Goal: Task Accomplishment & Management: Manage account settings

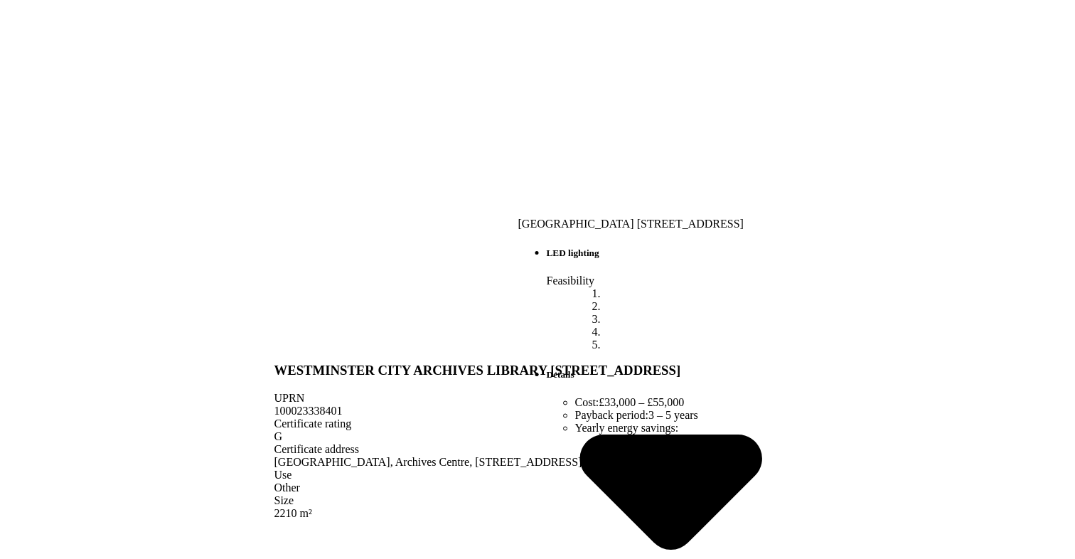
scroll to position [484, 0]
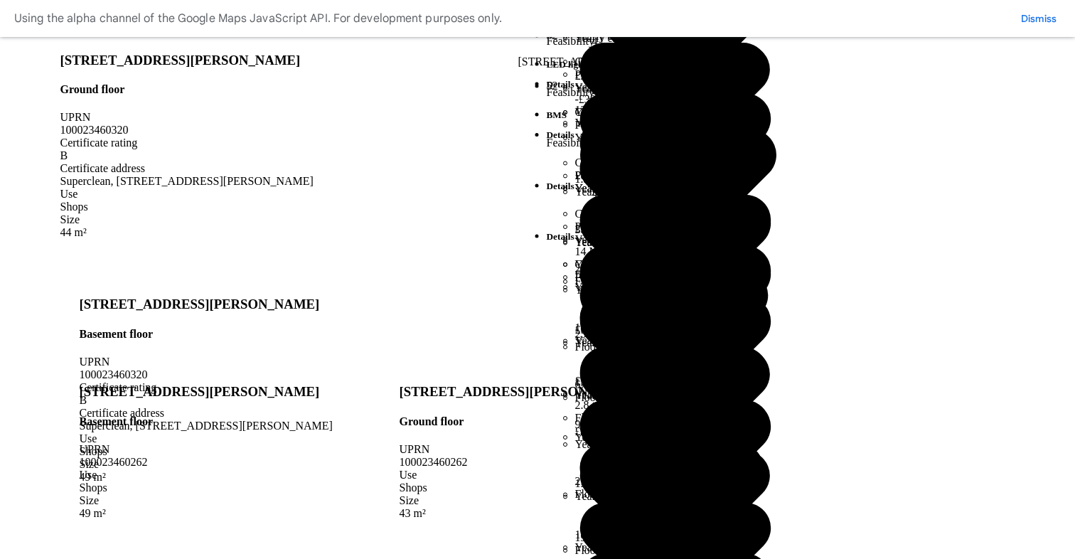
scroll to position [1129, 0]
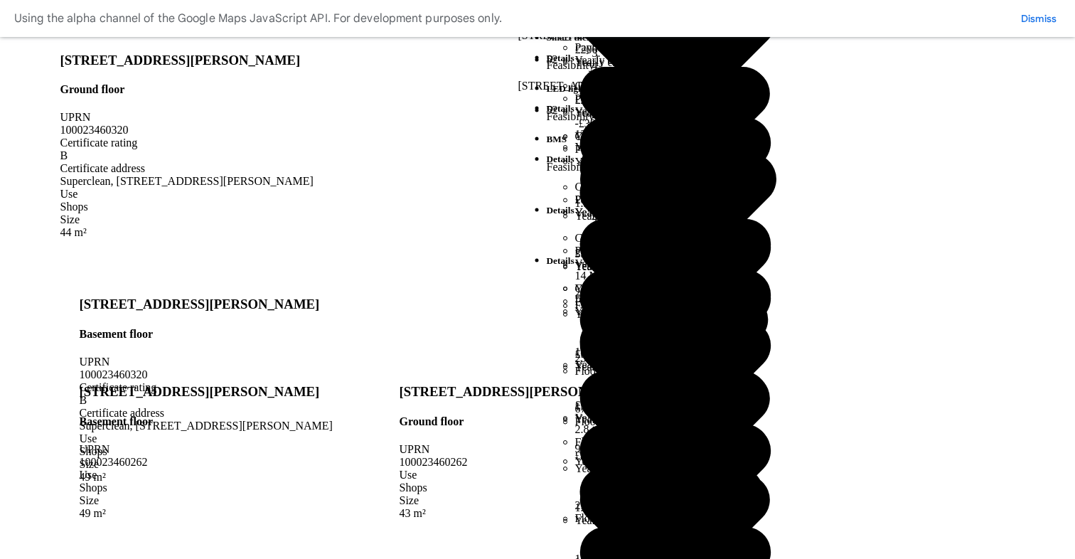
scroll to position [1077, 0]
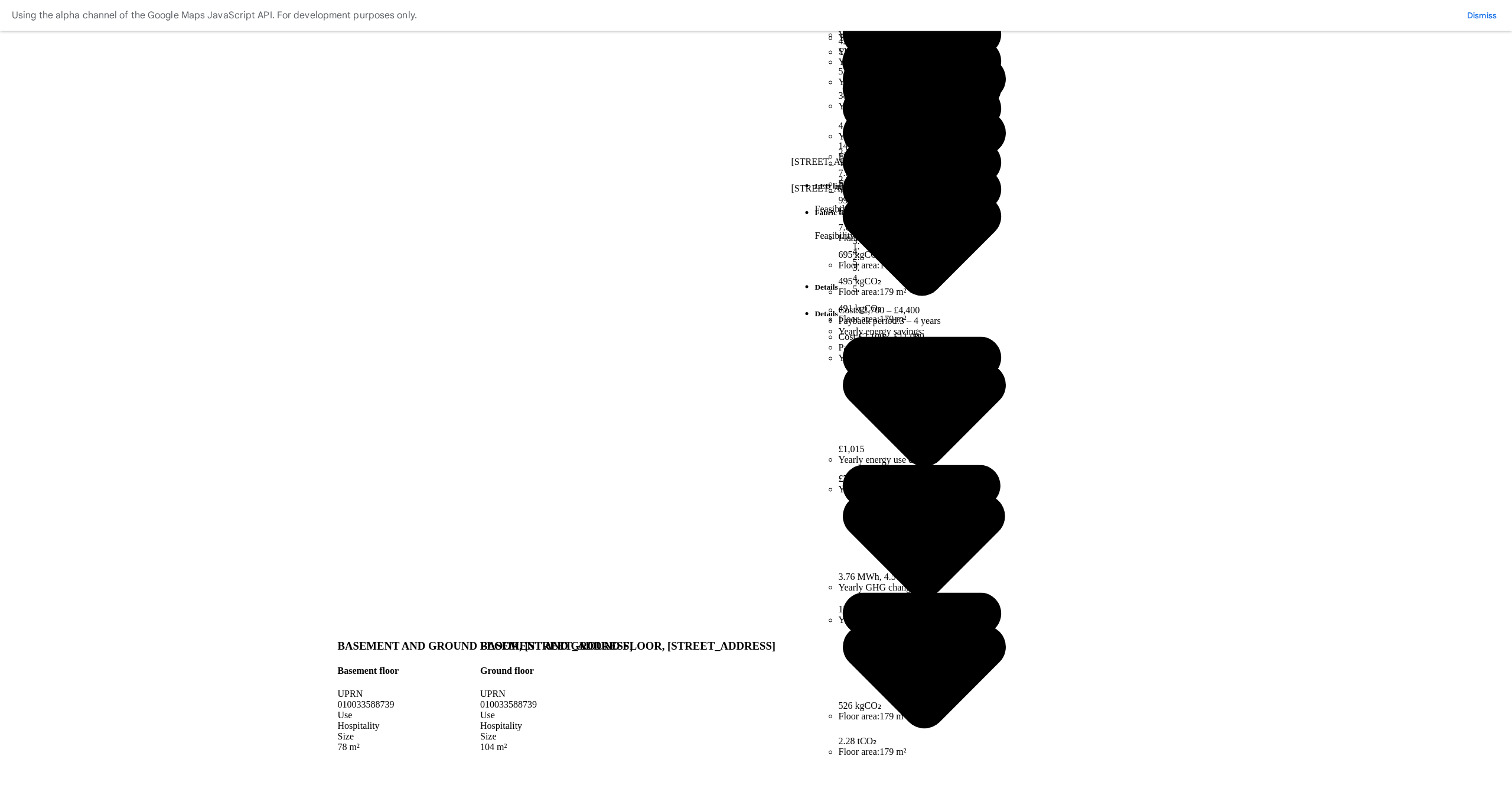
scroll to position [402, 0]
copy span "010033588739"
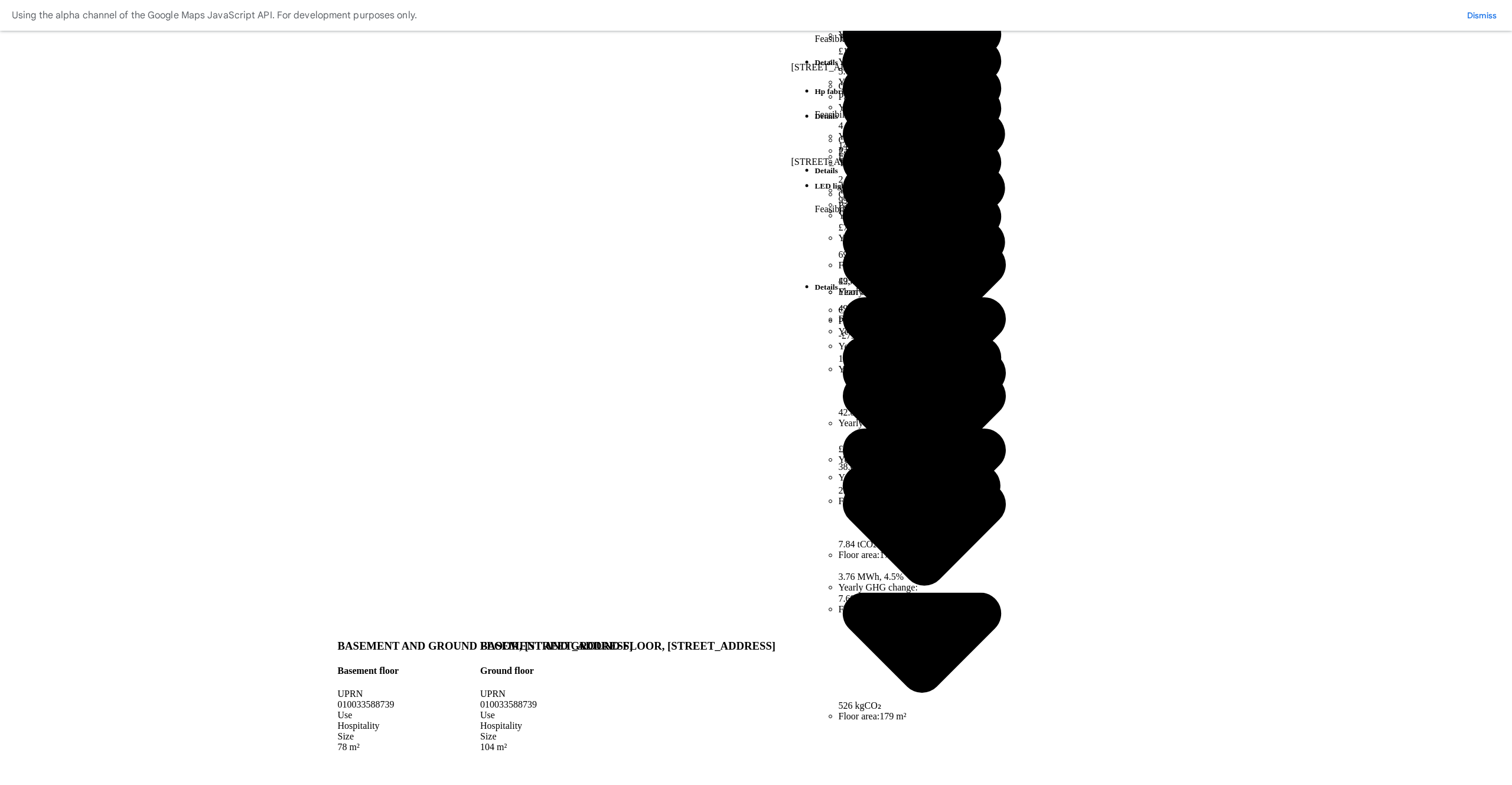
scroll to position [0, 0]
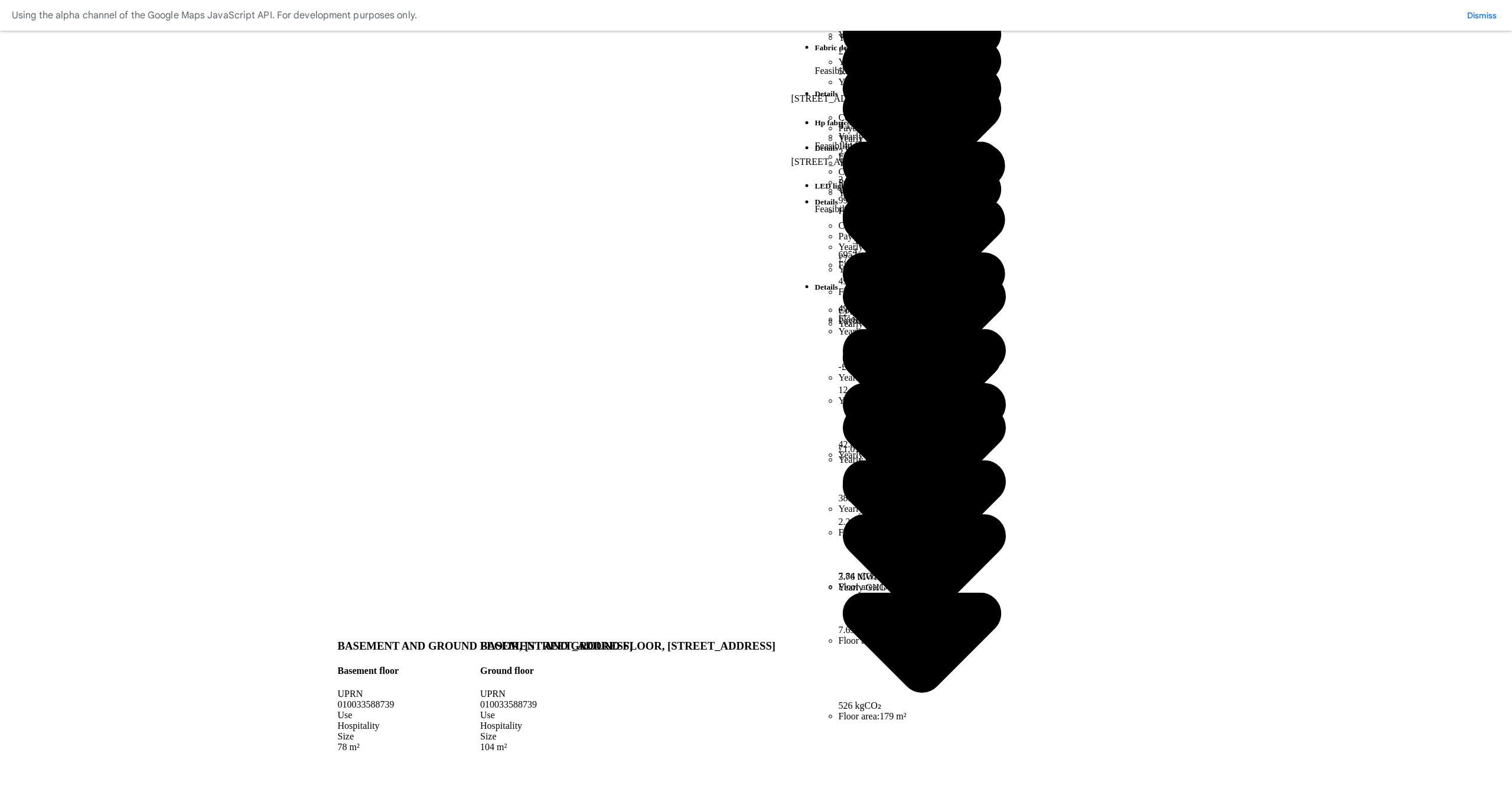
click at [0, 0] on button "Save" at bounding box center [0, 0] width 0 height 0
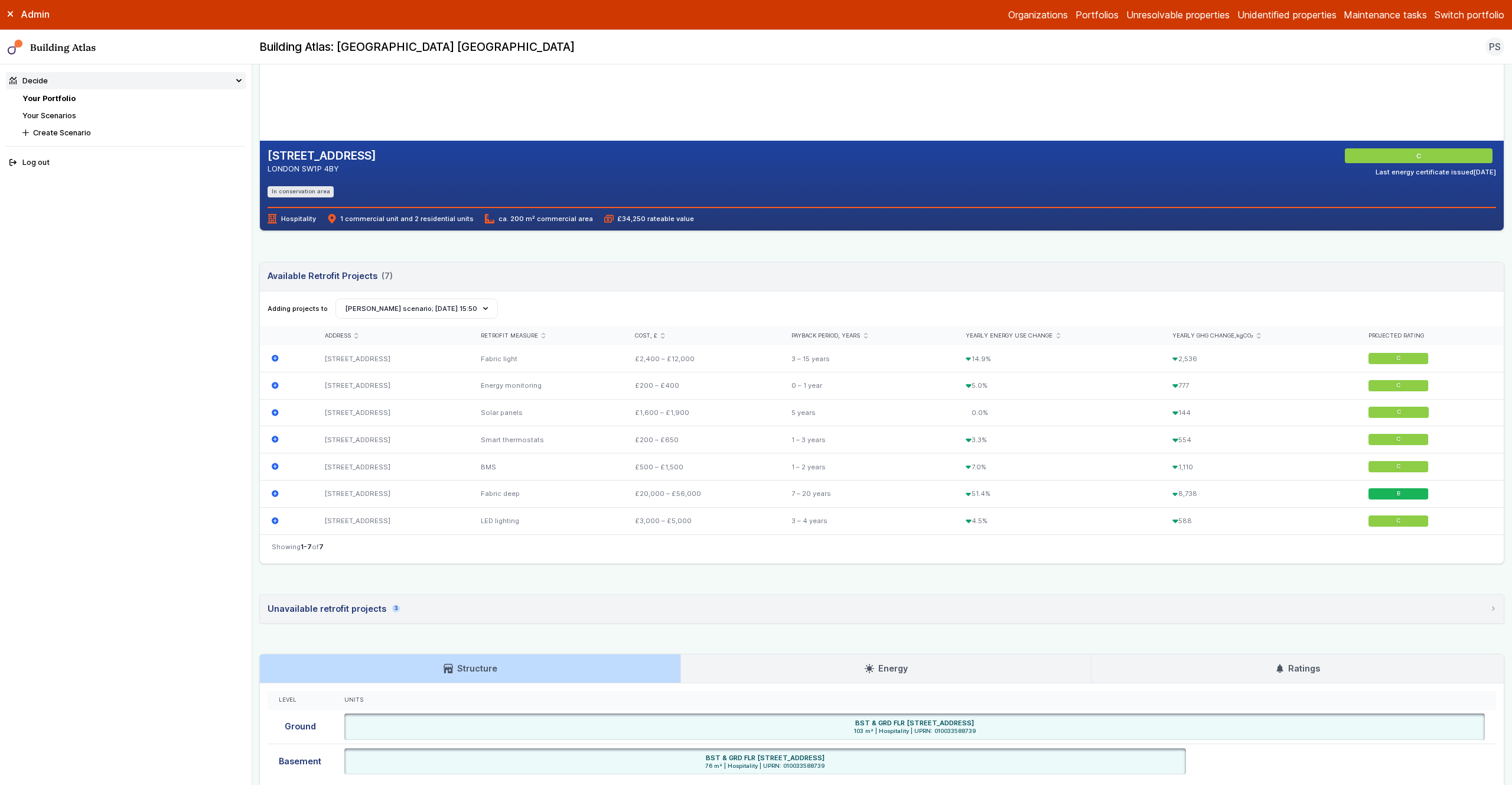
scroll to position [358, 0]
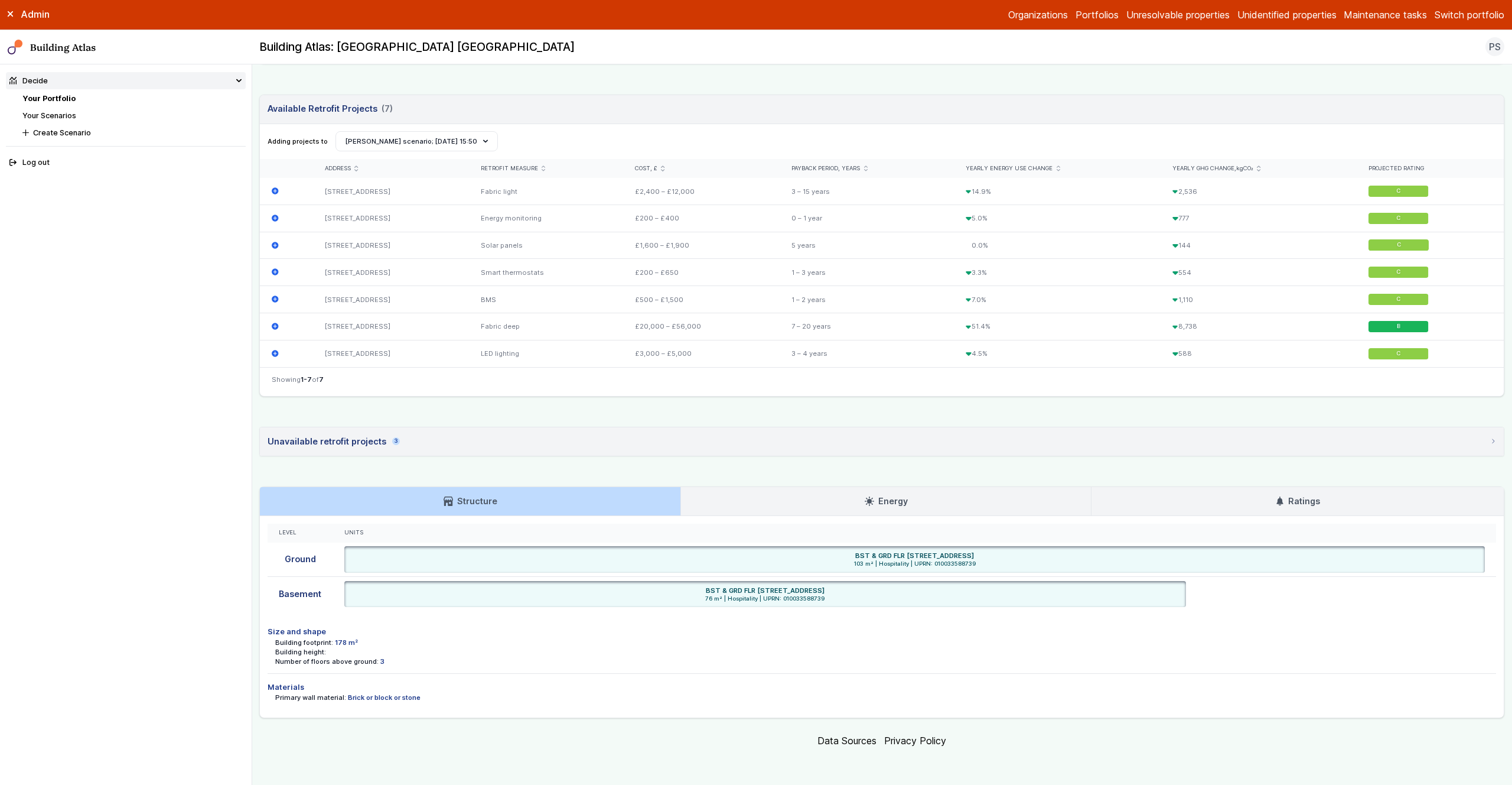
click at [840, 498] on link "Energy" at bounding box center [885, 501] width 410 height 28
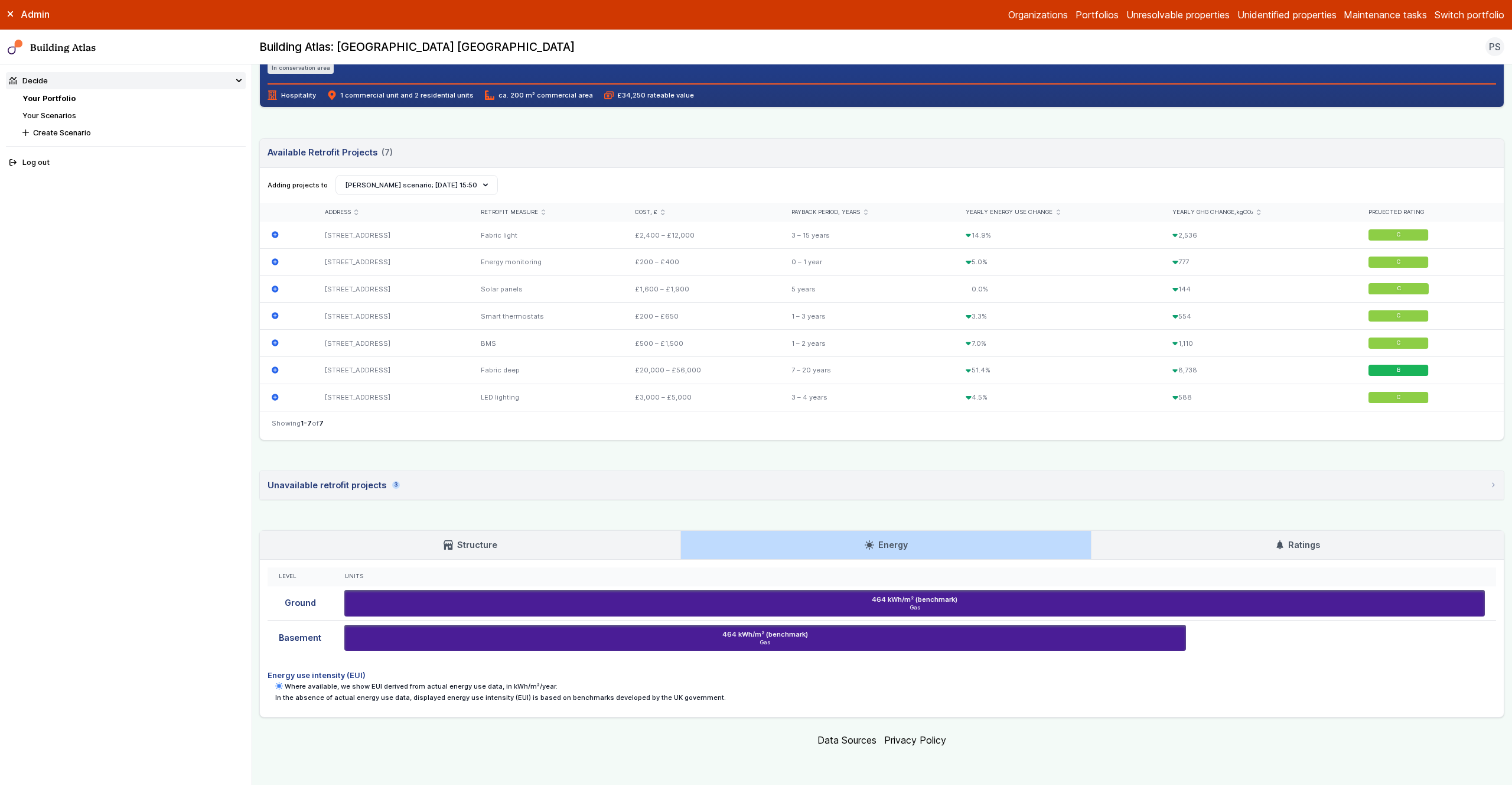
scroll to position [314, 0]
click at [1177, 548] on link "Ratings" at bounding box center [1298, 546] width 412 height 28
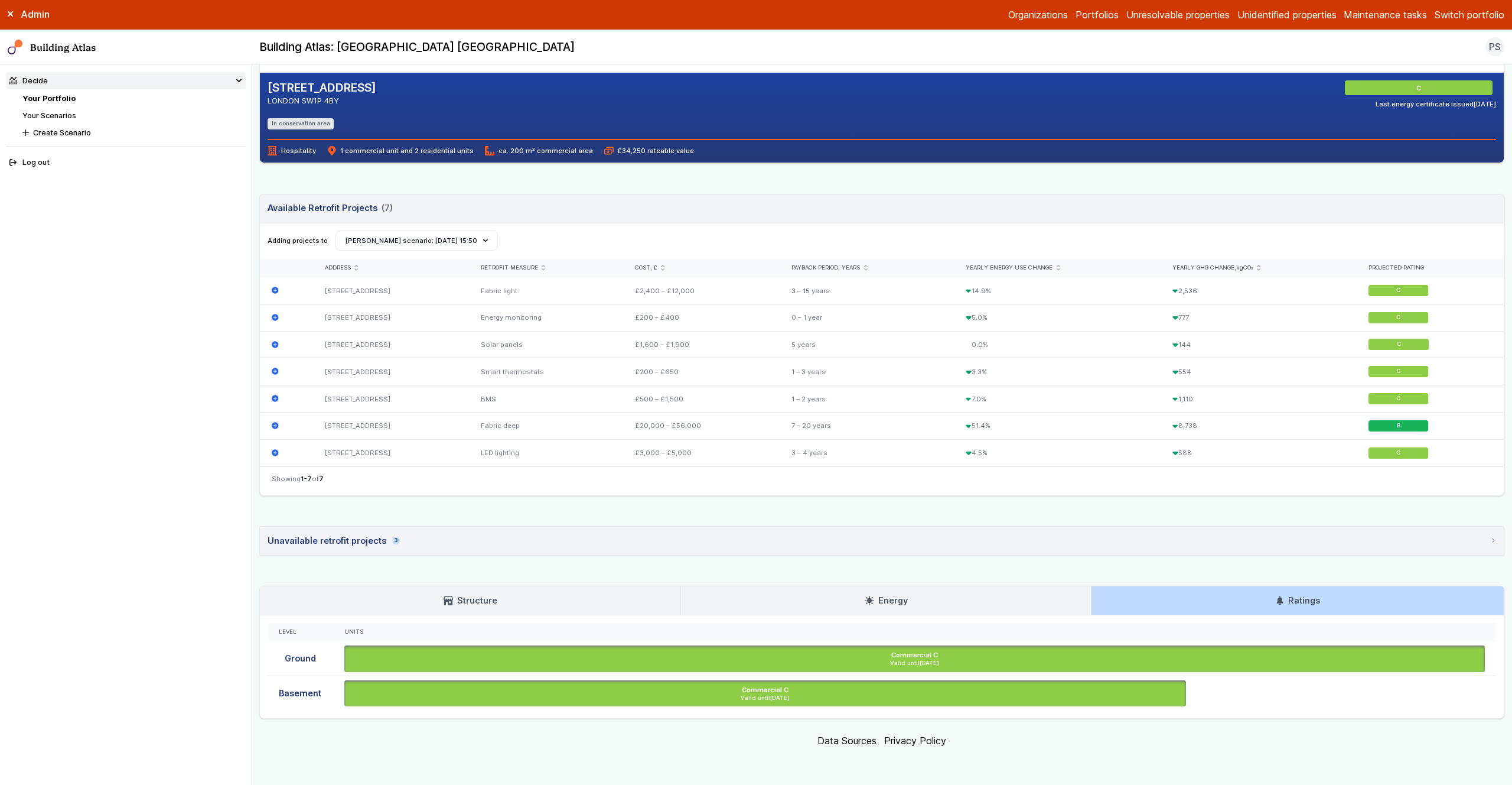
click at [913, 607] on link "Energy" at bounding box center [885, 600] width 410 height 28
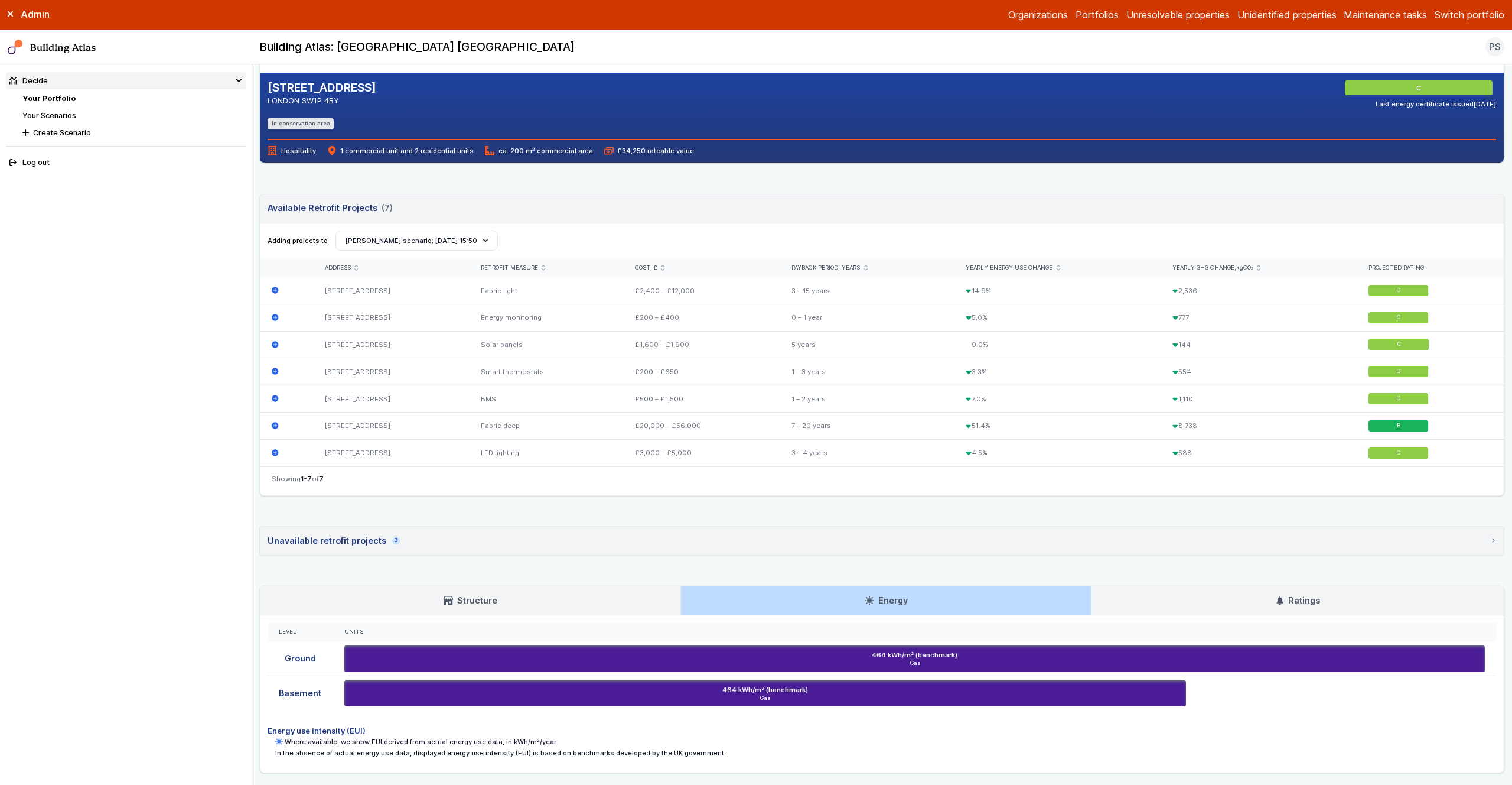
click at [1291, 187] on div "17-19, REGENCY STREET LONDON SW1P 4BY C Last energy certificate issued 18/01/23…" at bounding box center [882, 304] width 1245 height 937
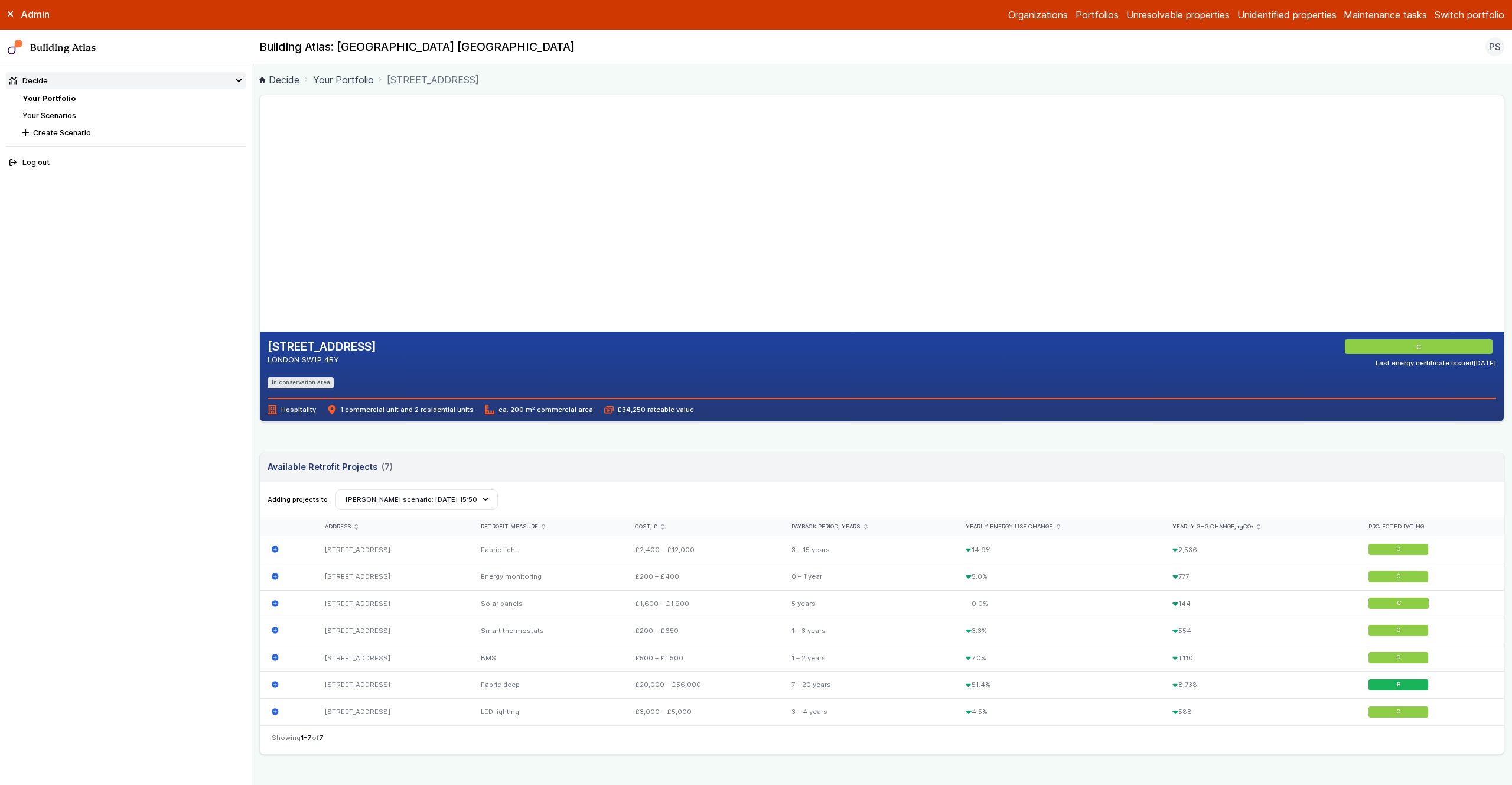
click at [540, 439] on div "17-19, REGENCY STREET LONDON SW1P 4BY C Last energy certificate issued 18/01/23…" at bounding box center [882, 563] width 1245 height 937
click at [267, 443] on div "17-19, REGENCY STREET LONDON SW1P 4BY C Last energy certificate issued 18/01/23…" at bounding box center [882, 563] width 1245 height 937
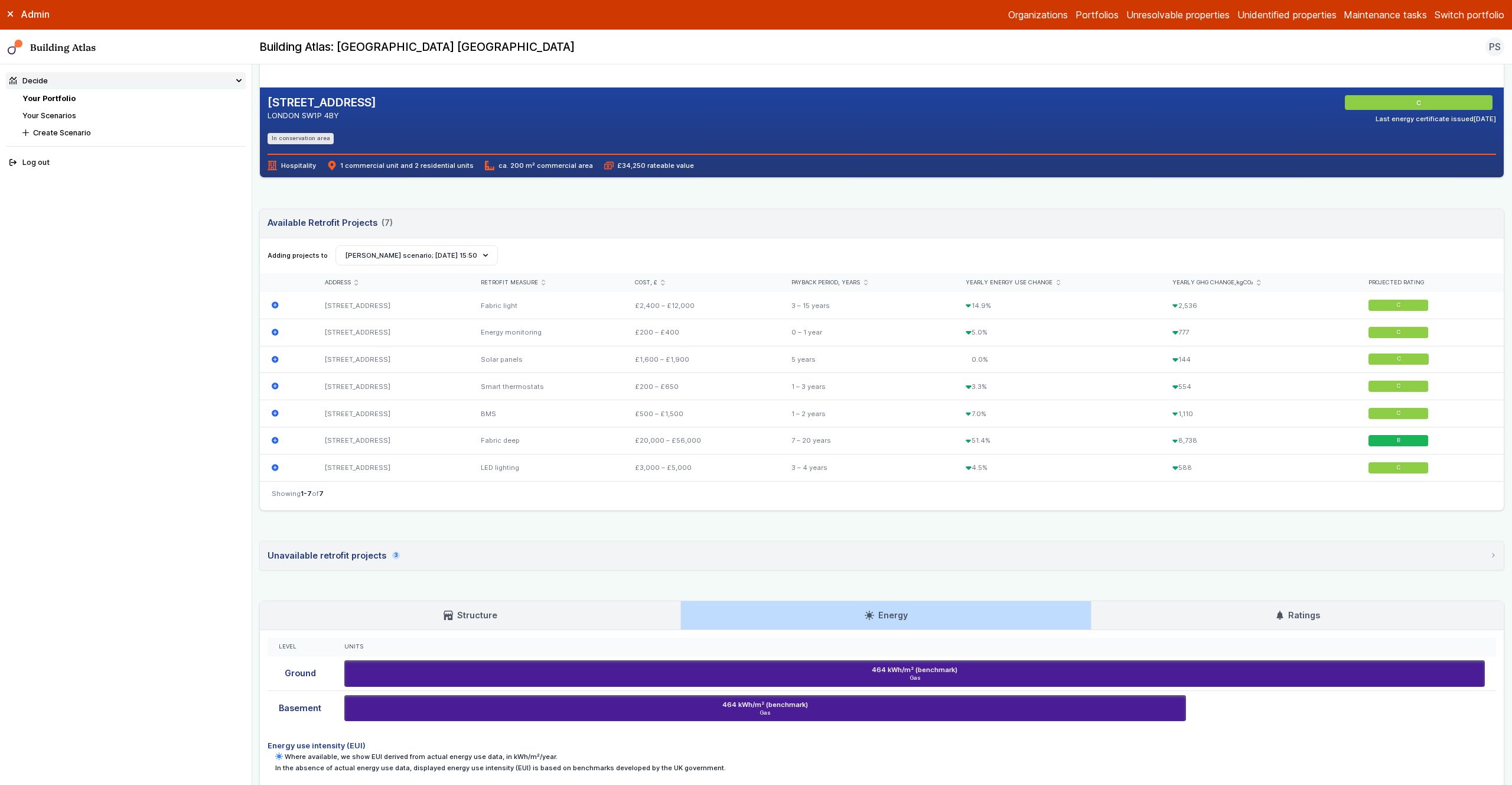
scroll to position [314, 0]
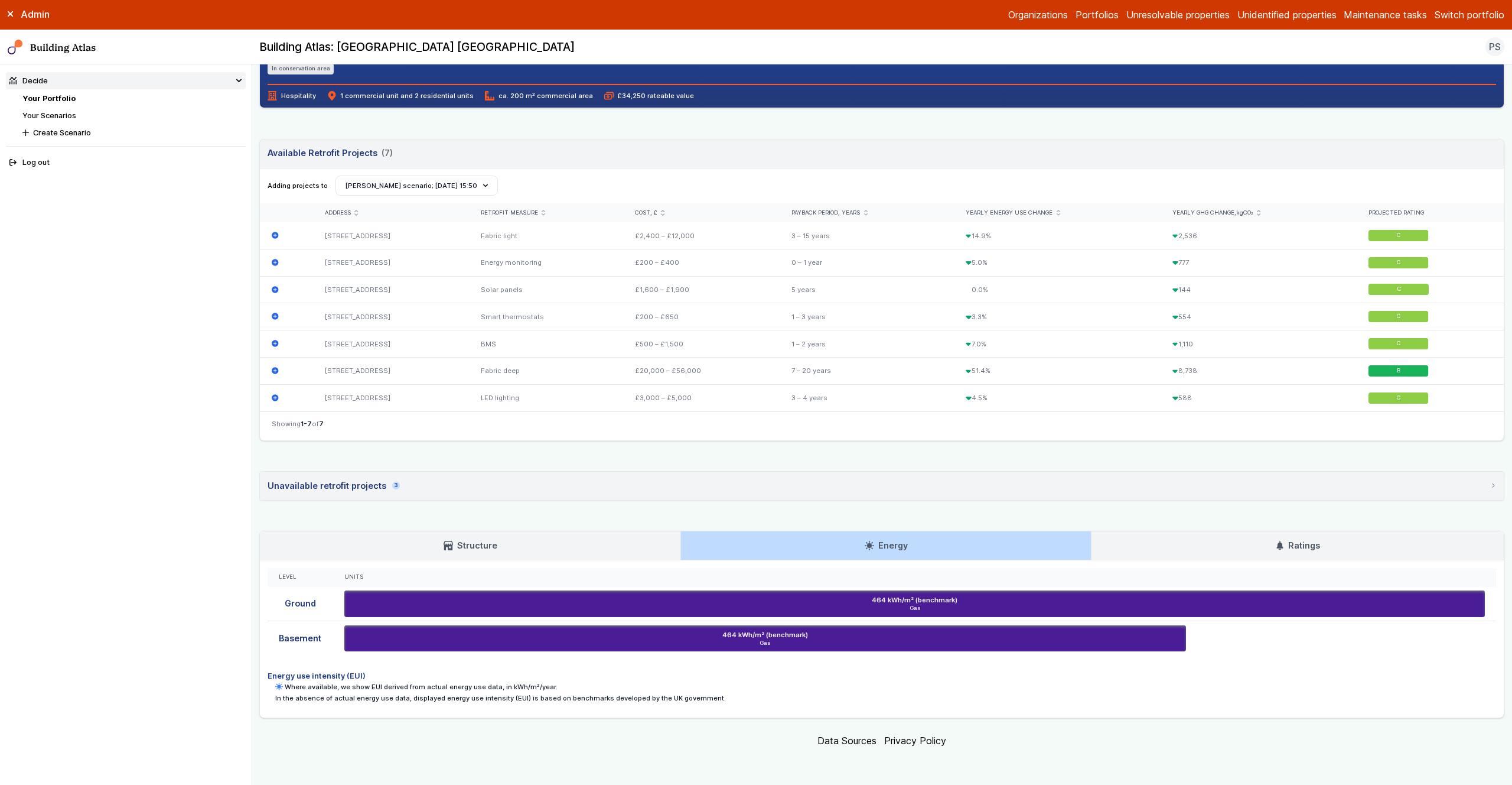
drag, startPoint x: 528, startPoint y: 555, endPoint x: 657, endPoint y: 557, distance: 129.0
click at [528, 555] on link "Structure" at bounding box center [470, 546] width 421 height 28
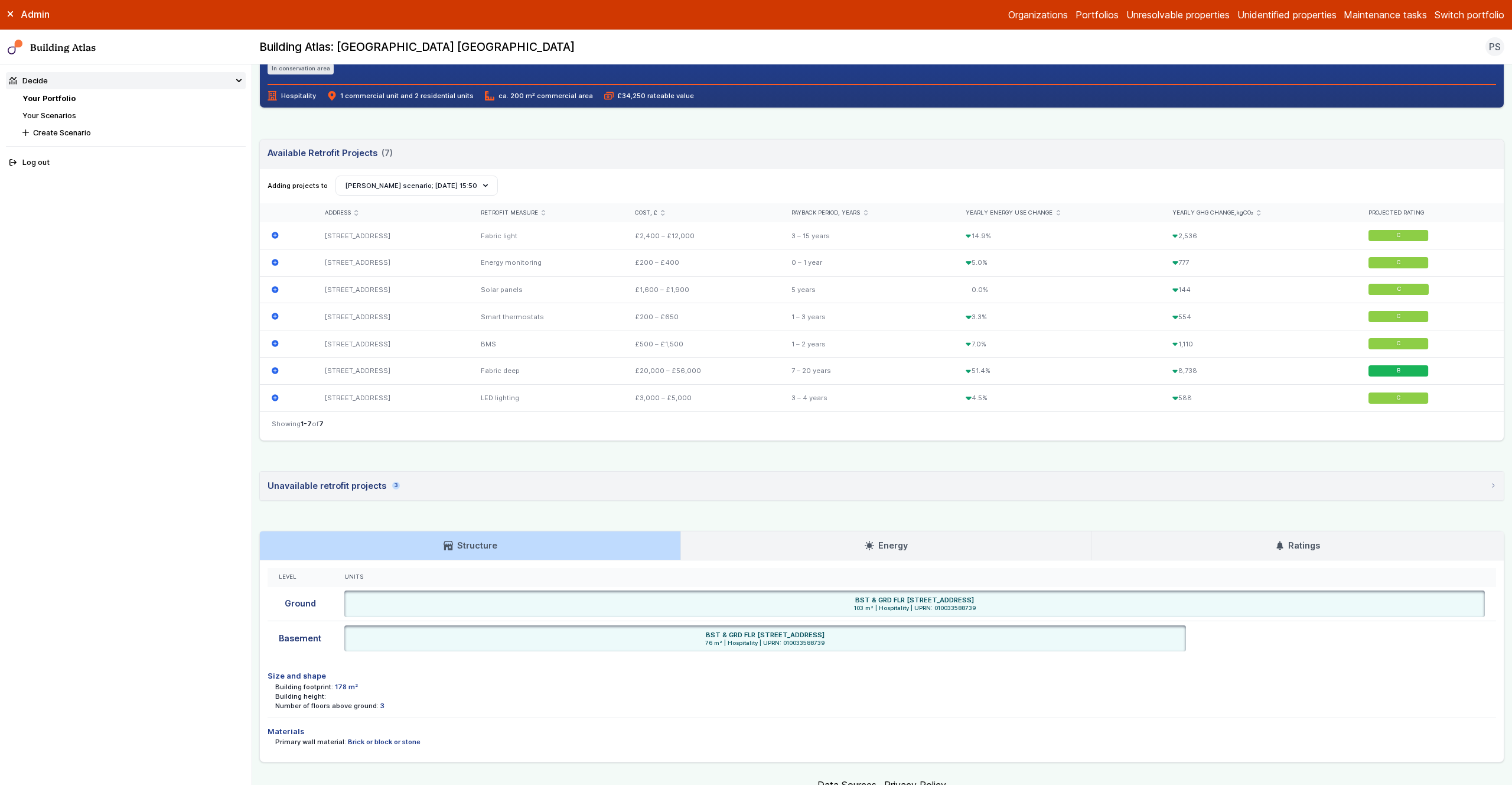
click at [746, 549] on link "Energy" at bounding box center [885, 546] width 410 height 28
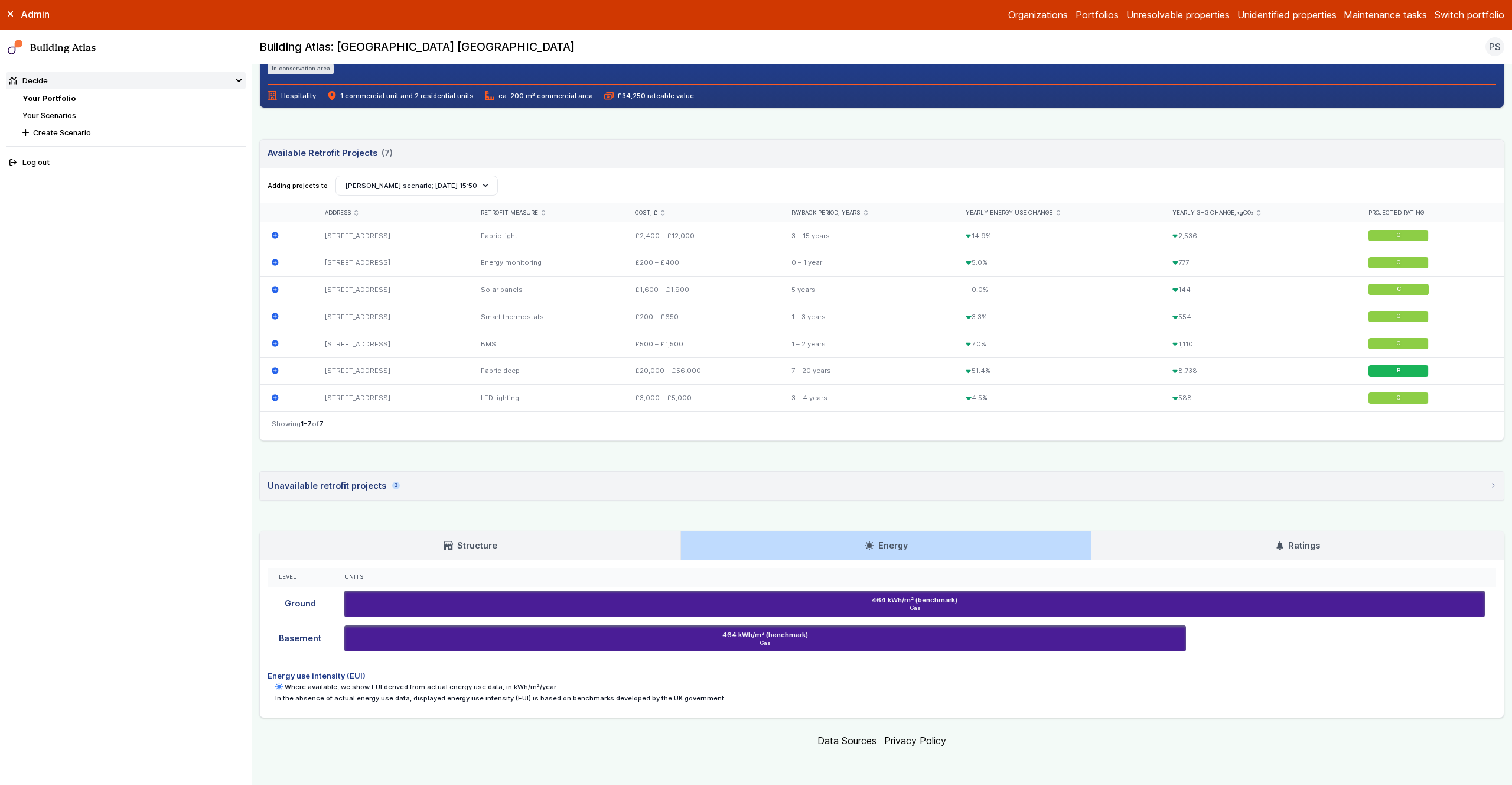
click at [643, 515] on div "17-19, REGENCY STREET LONDON SW1P 4BY C Last energy certificate issued 18/01/23…" at bounding box center [882, 249] width 1245 height 937
click at [1203, 550] on link "Ratings" at bounding box center [1298, 546] width 412 height 28
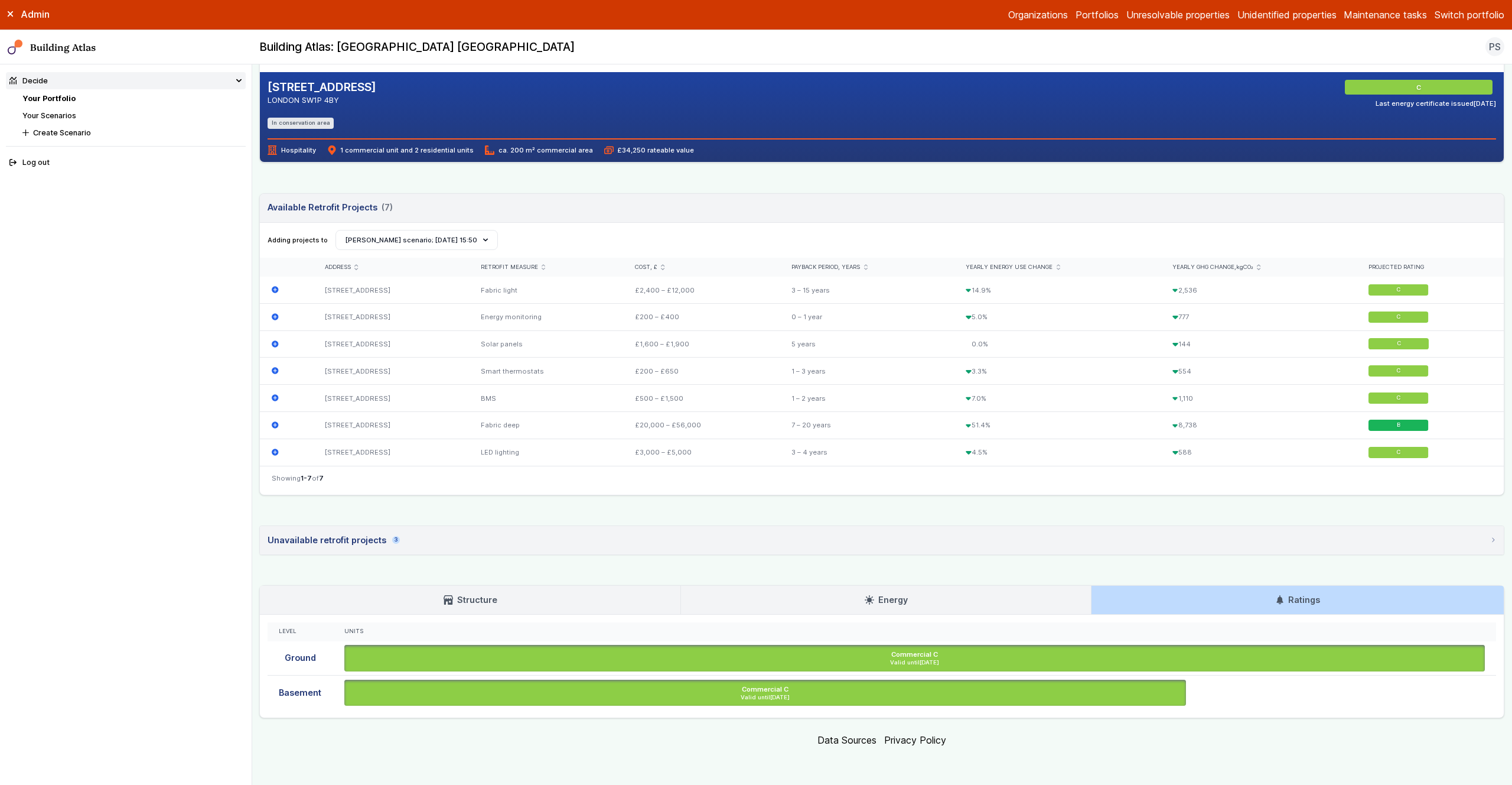
scroll to position [259, 0]
click at [956, 606] on link "Energy" at bounding box center [885, 600] width 410 height 28
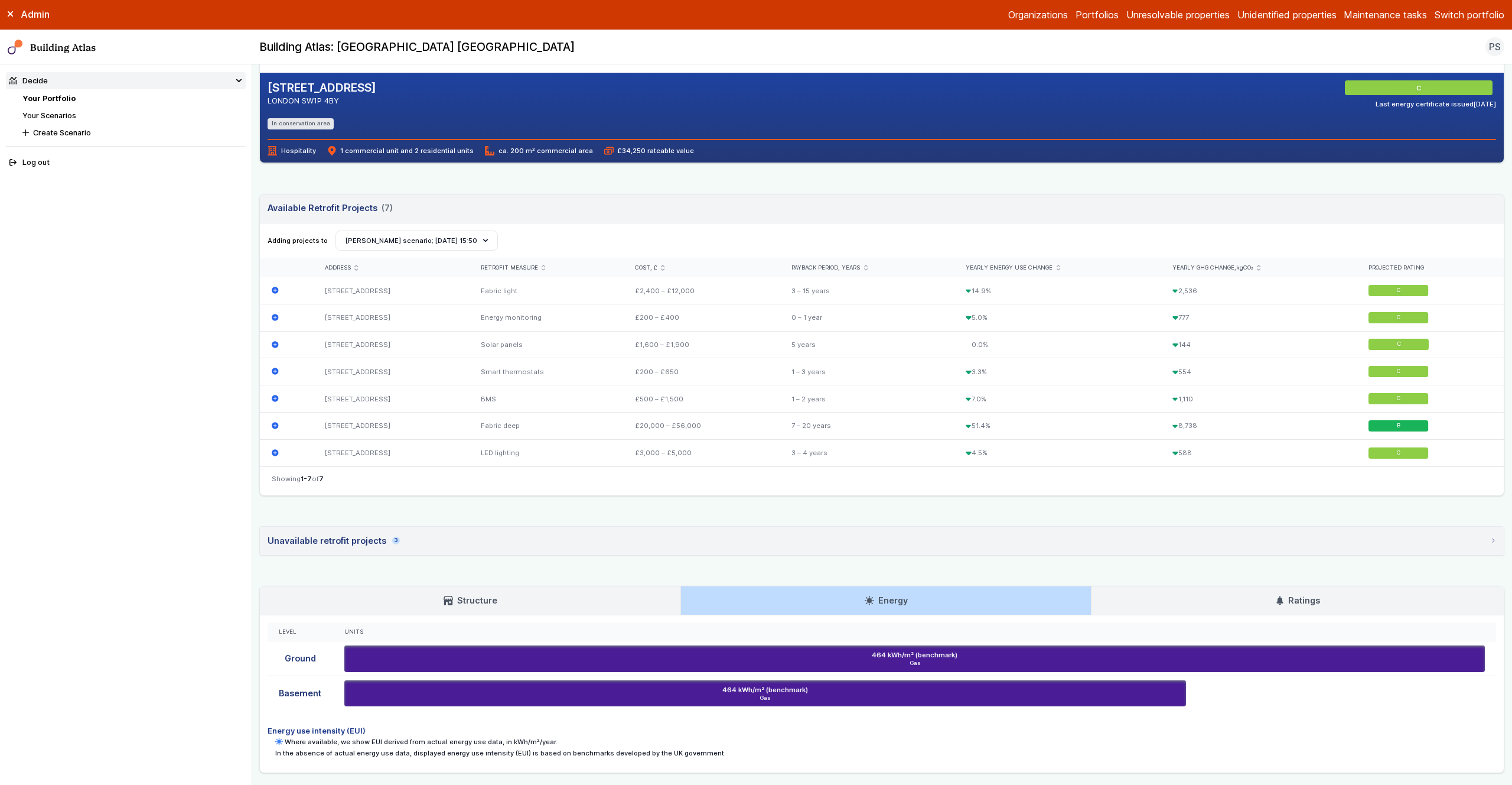
drag, startPoint x: 625, startPoint y: 595, endPoint x: 722, endPoint y: 597, distance: 97.0
click at [626, 595] on link "Structure" at bounding box center [470, 600] width 421 height 28
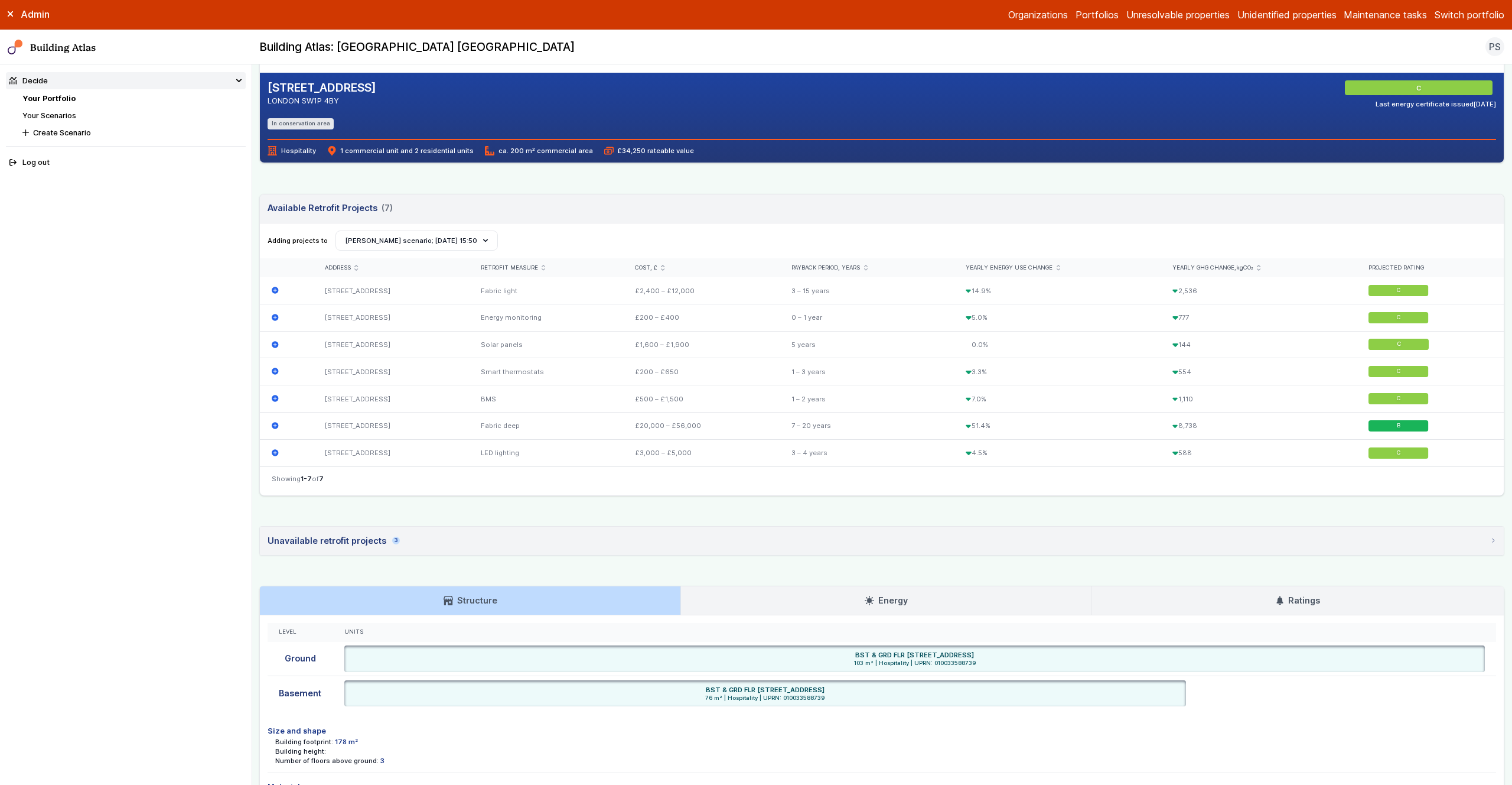
click at [805, 599] on link "Energy" at bounding box center [885, 600] width 410 height 28
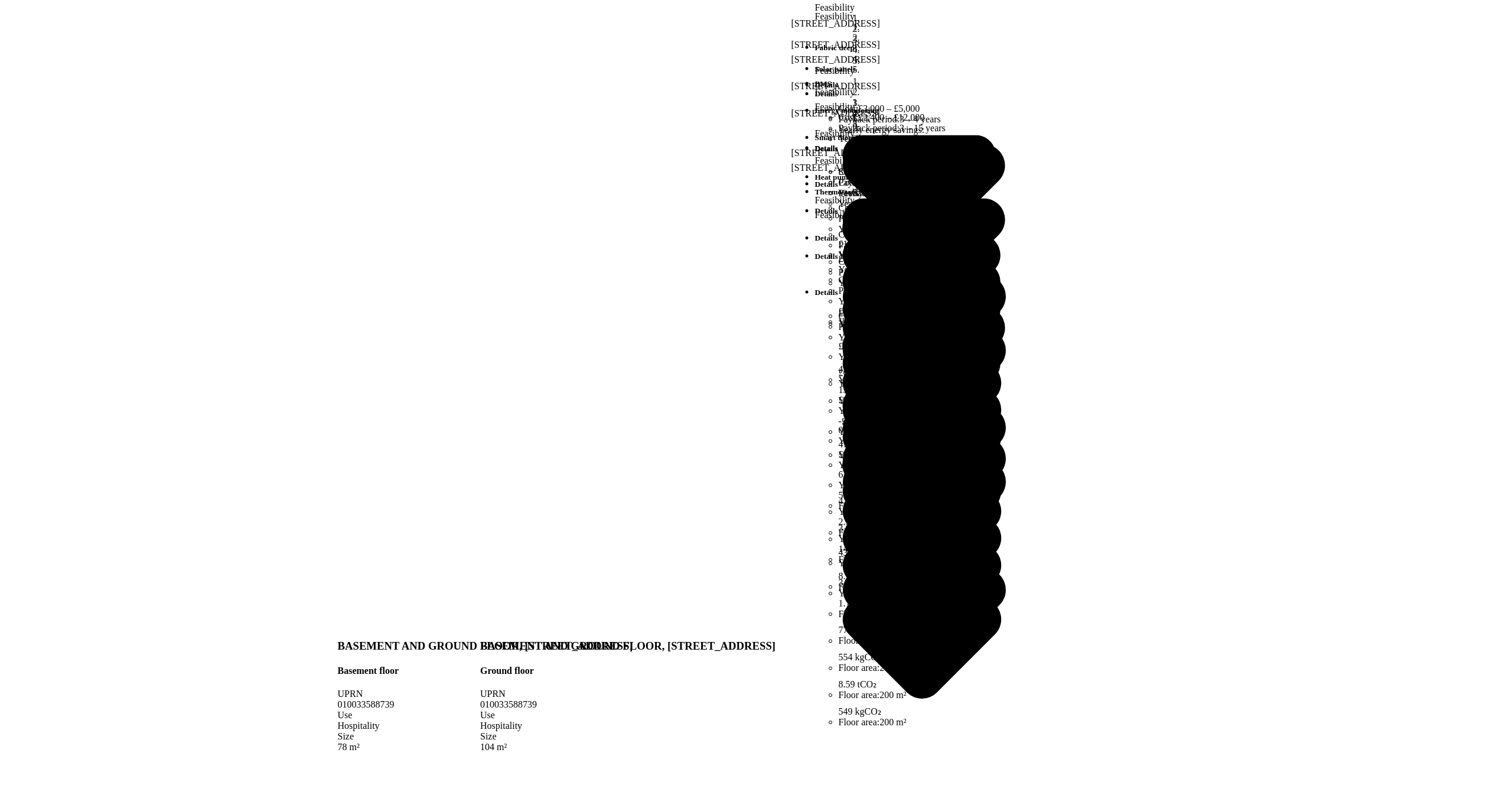
drag, startPoint x: 331, startPoint y: 358, endPoint x: 276, endPoint y: 350, distance: 55.6
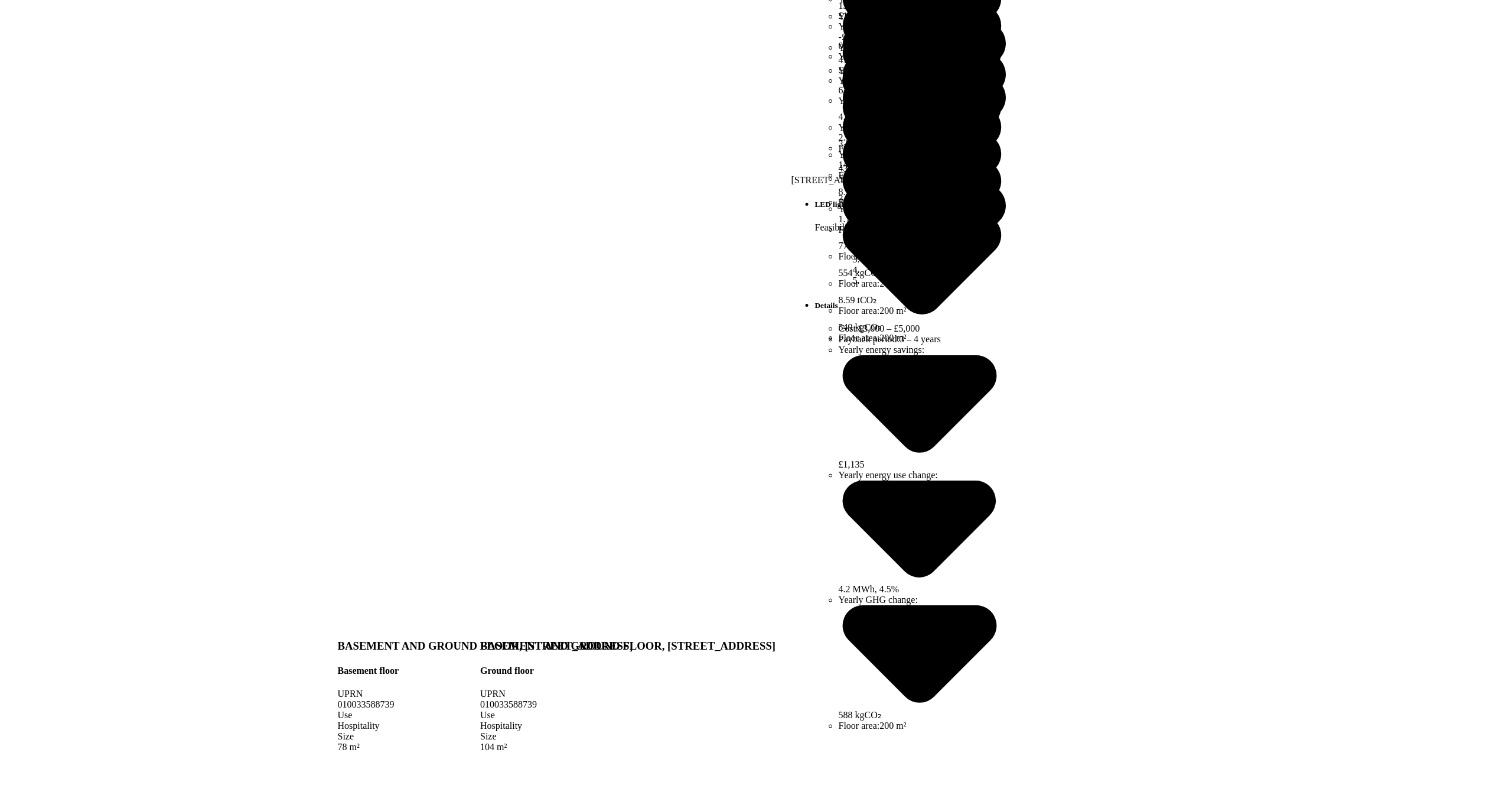
scroll to position [402, 0]
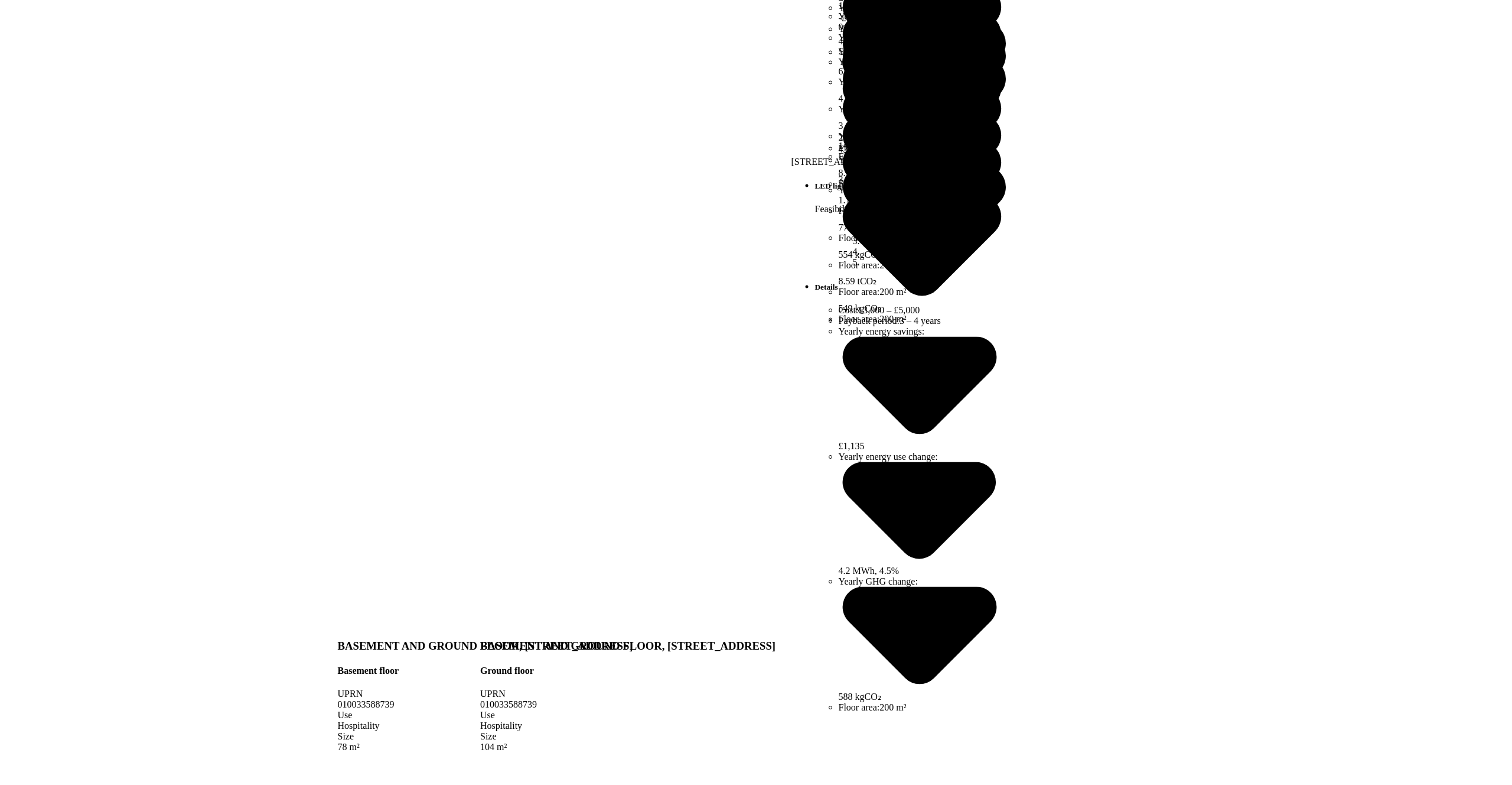
drag, startPoint x: 1019, startPoint y: 557, endPoint x: 810, endPoint y: 556, distance: 209.0
copy h6 "BST & GRD FLR [STREET_ADDRESS]"
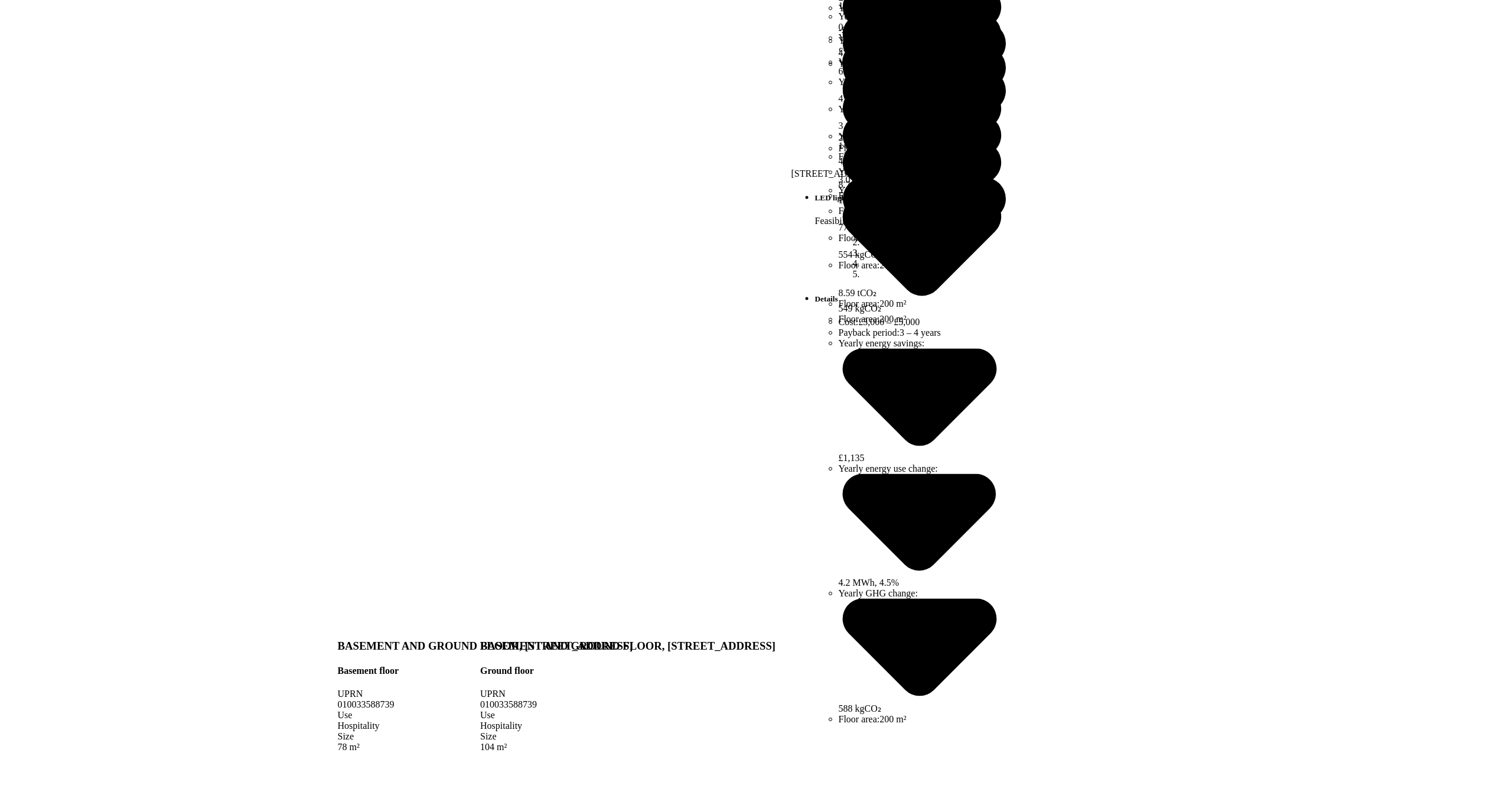
scroll to position [0, 0]
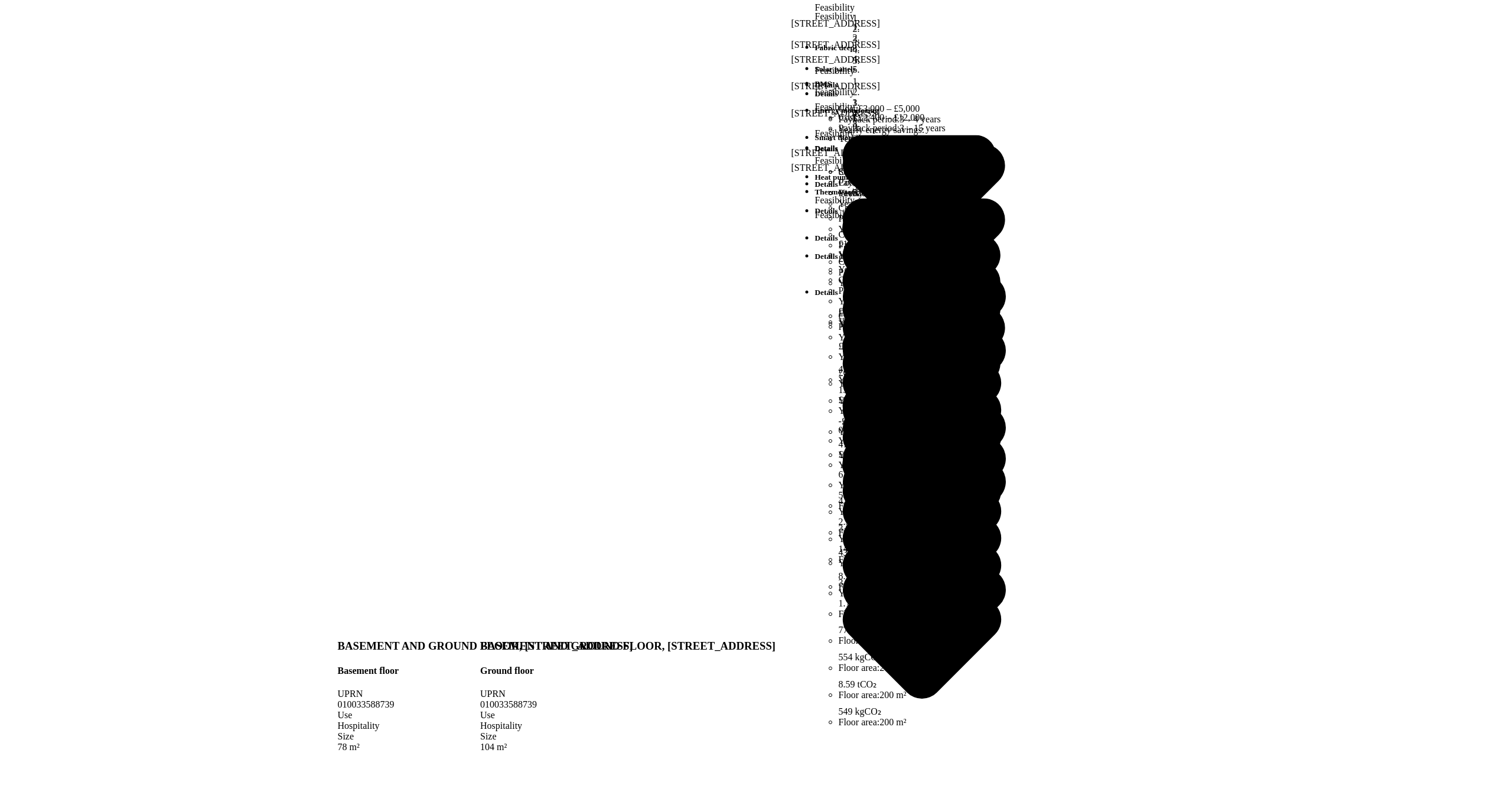
click at [0, 0] on button "PRS new property testing" at bounding box center [0, 0] width 0 height 0
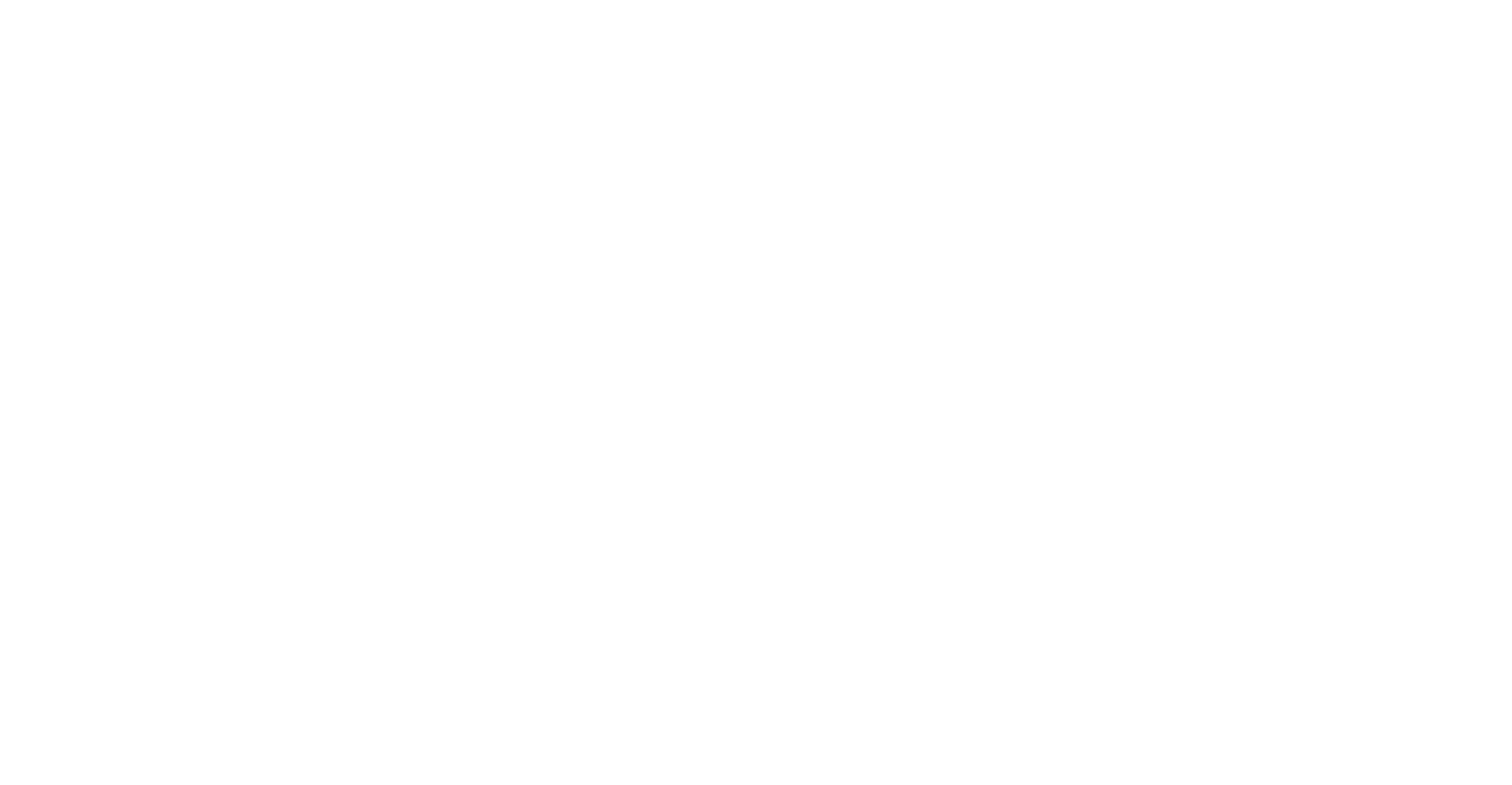
paste input "**********"
paste input "********"
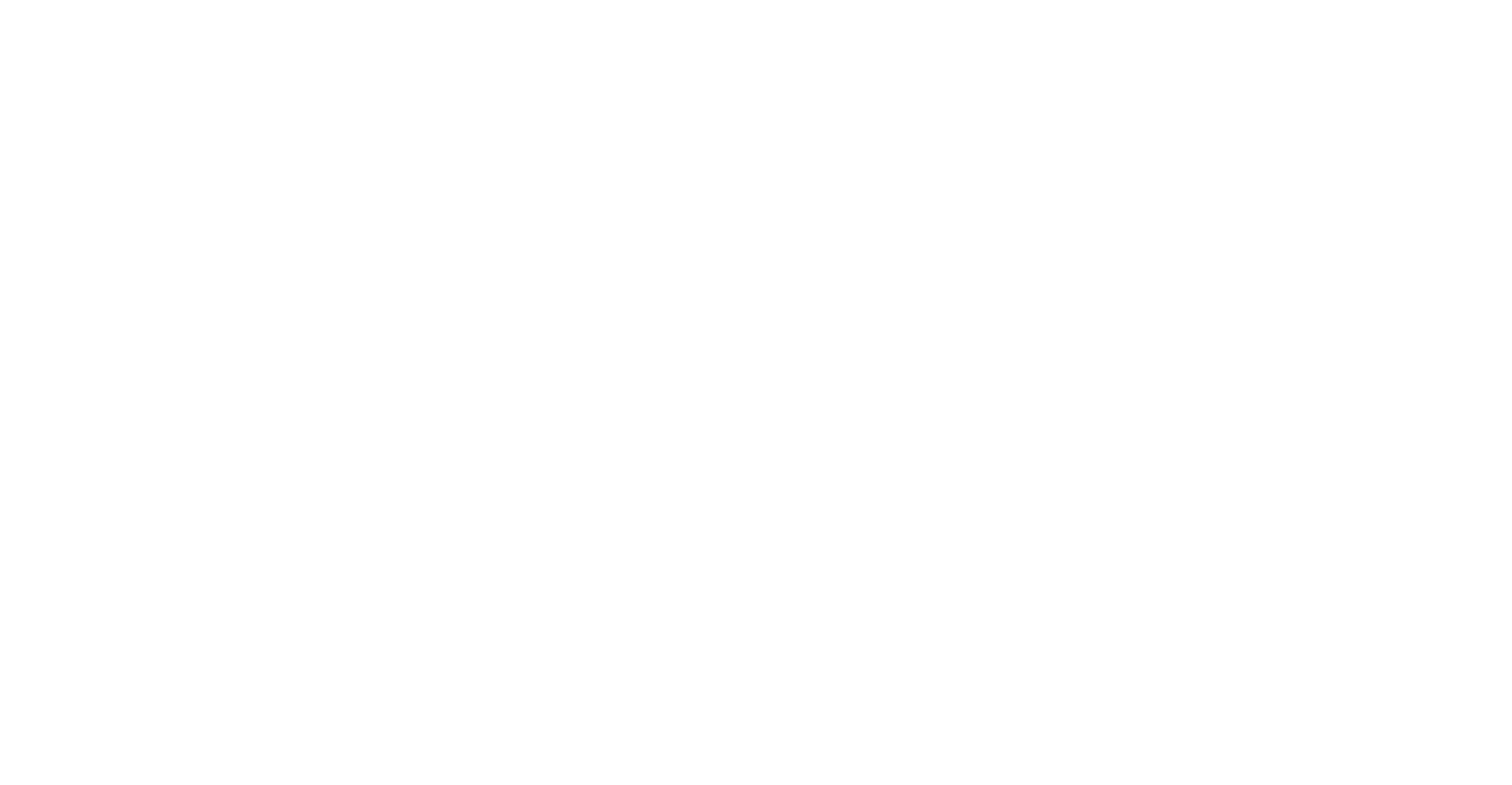
type input "**********"
paste input "********"
type input "********"
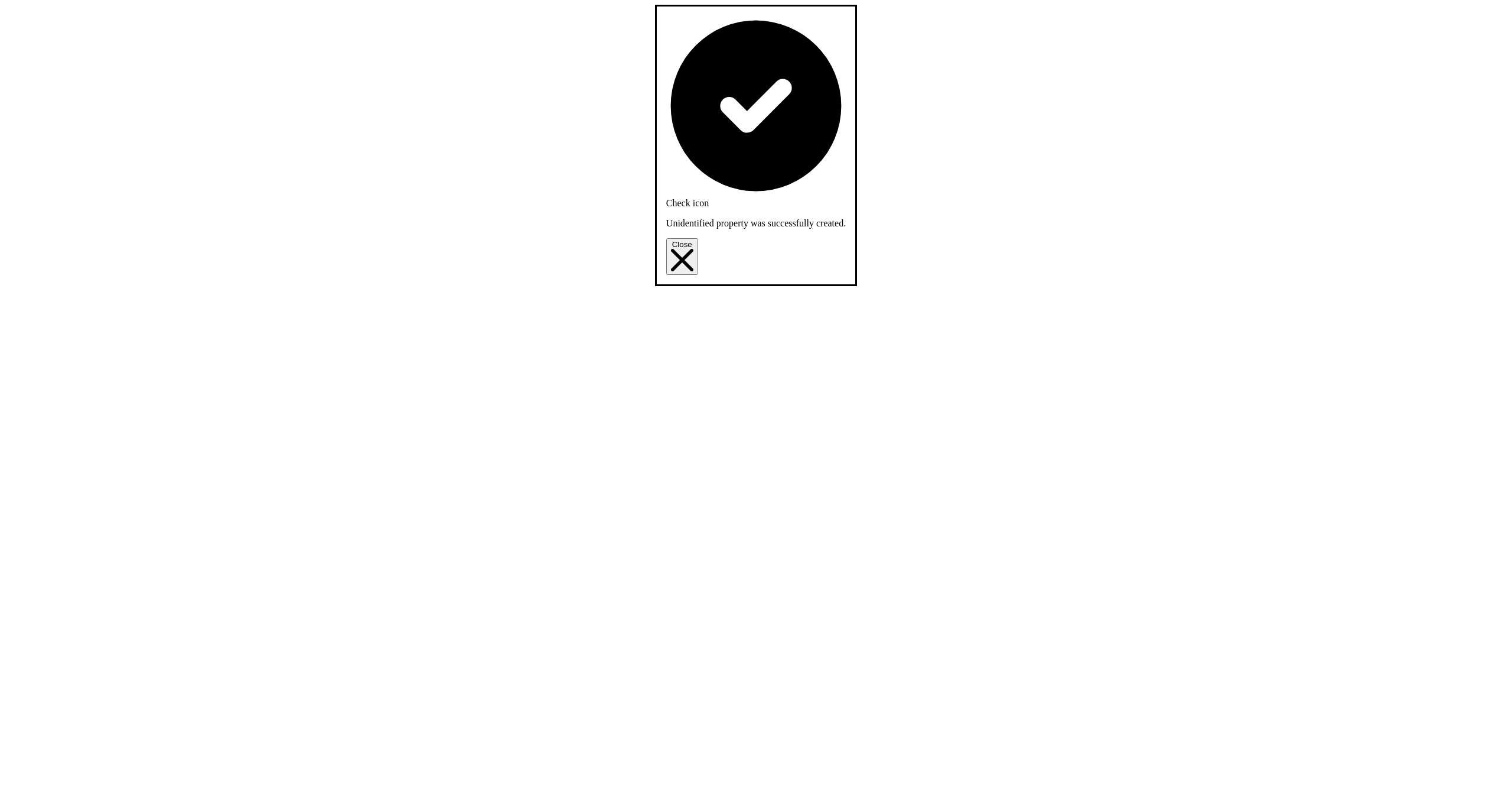
select select "*"
click at [697, 241] on button "Close" at bounding box center [681, 259] width 32 height 37
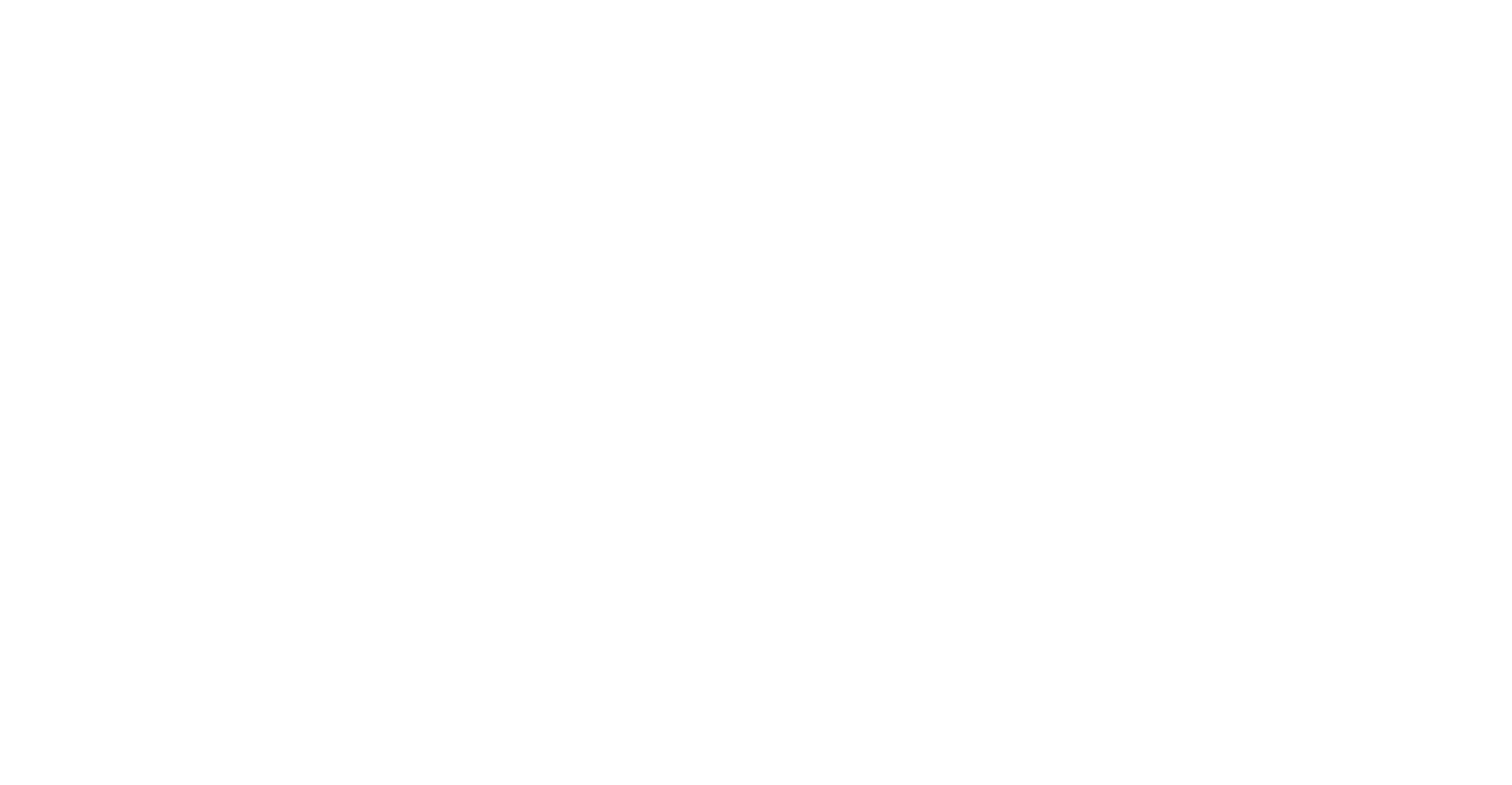
drag, startPoint x: 37, startPoint y: 91, endPoint x: 37, endPoint y: 97, distance: 6.0
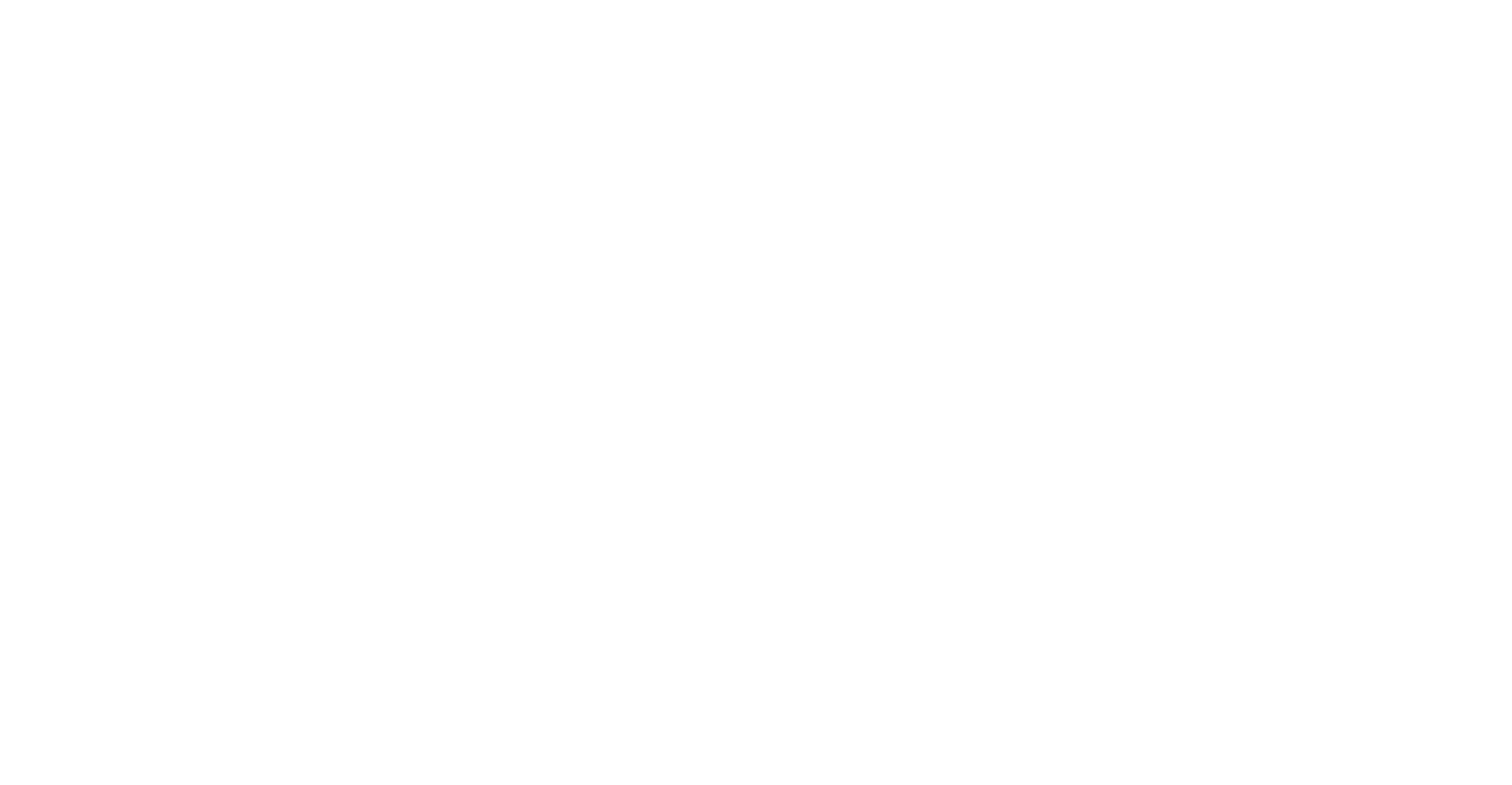
scroll to position [86, 0]
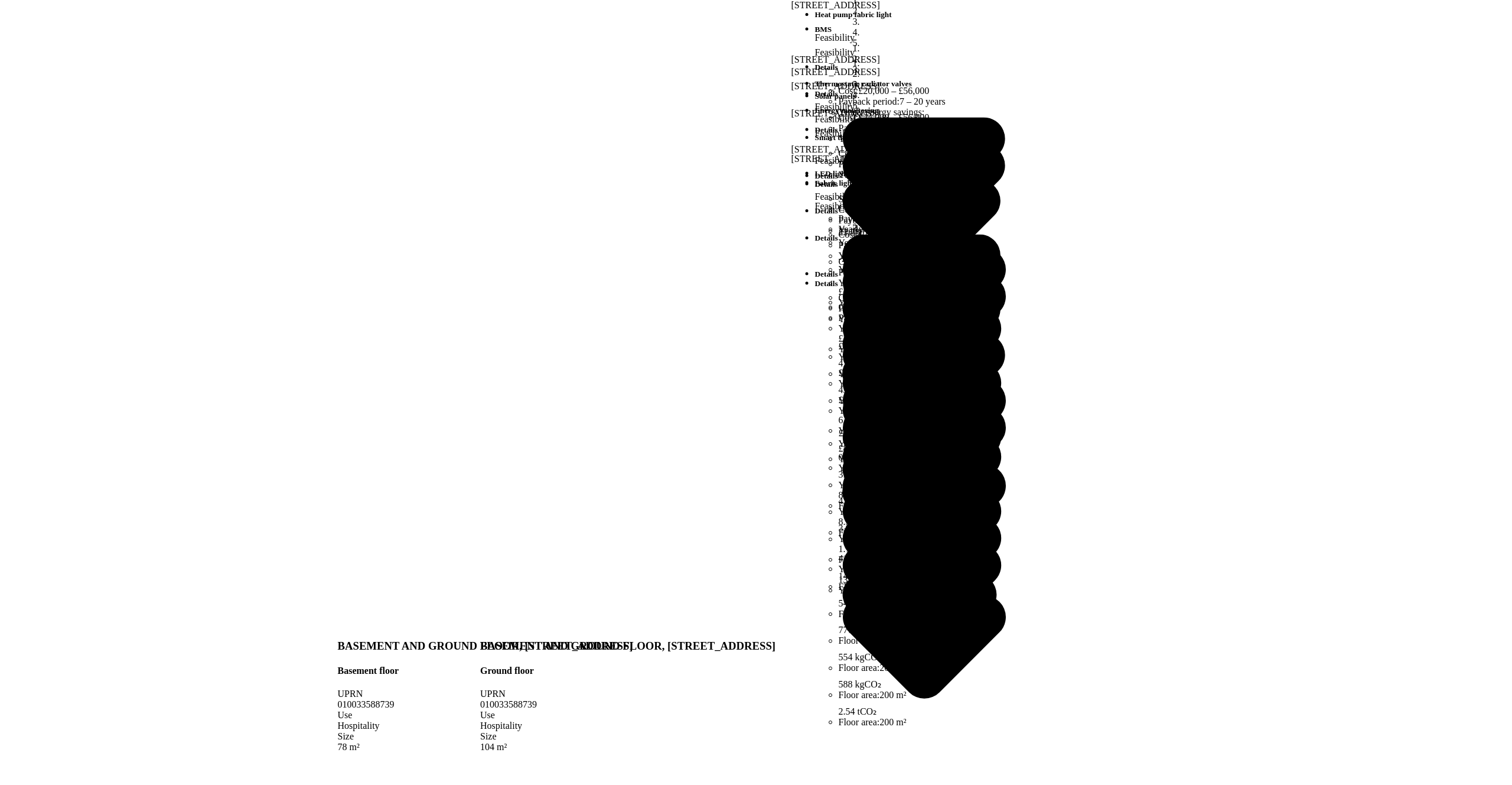
drag, startPoint x: 350, startPoint y: 400, endPoint x: 419, endPoint y: 400, distance: 69.0
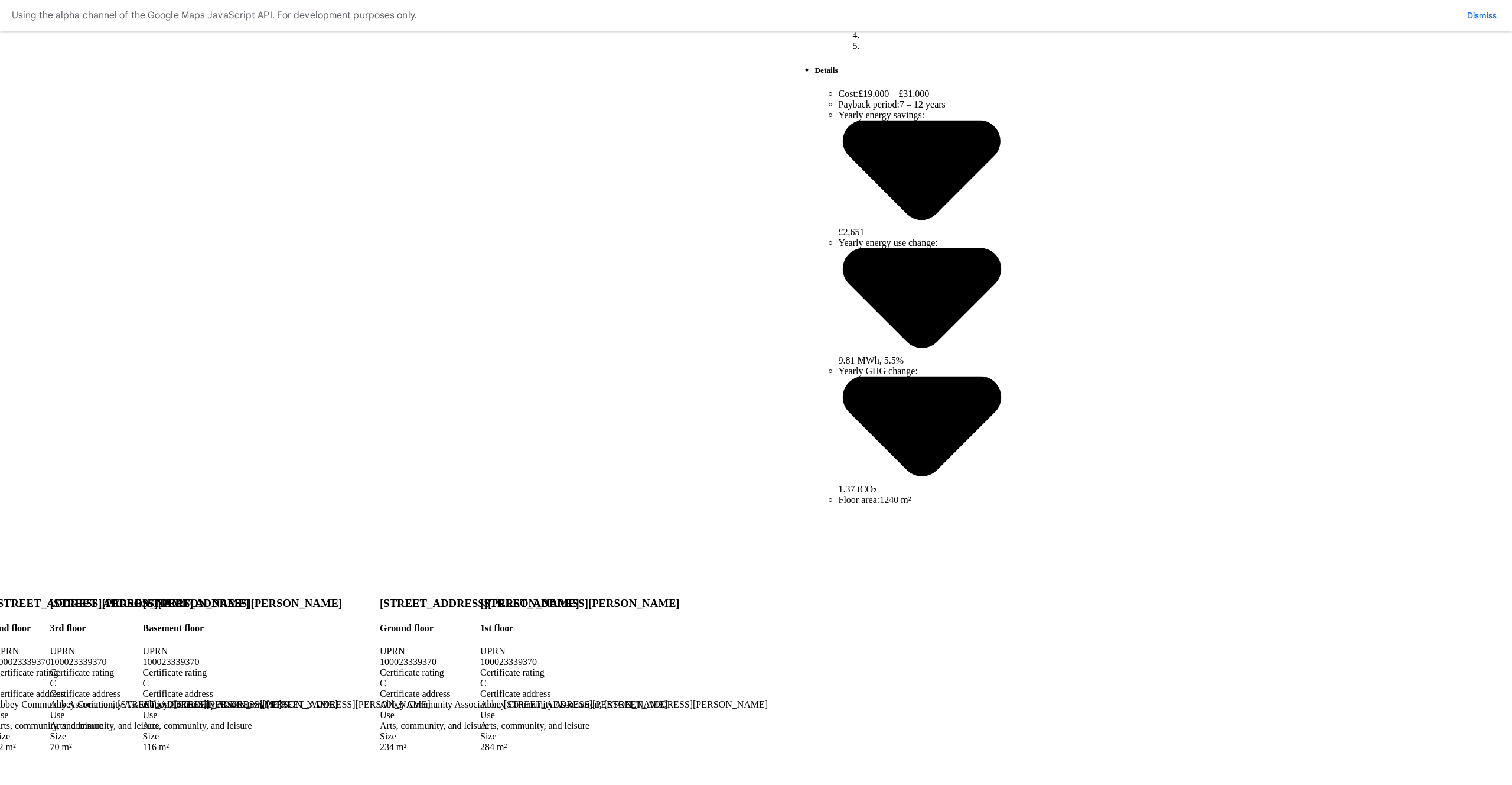
scroll to position [299, 0]
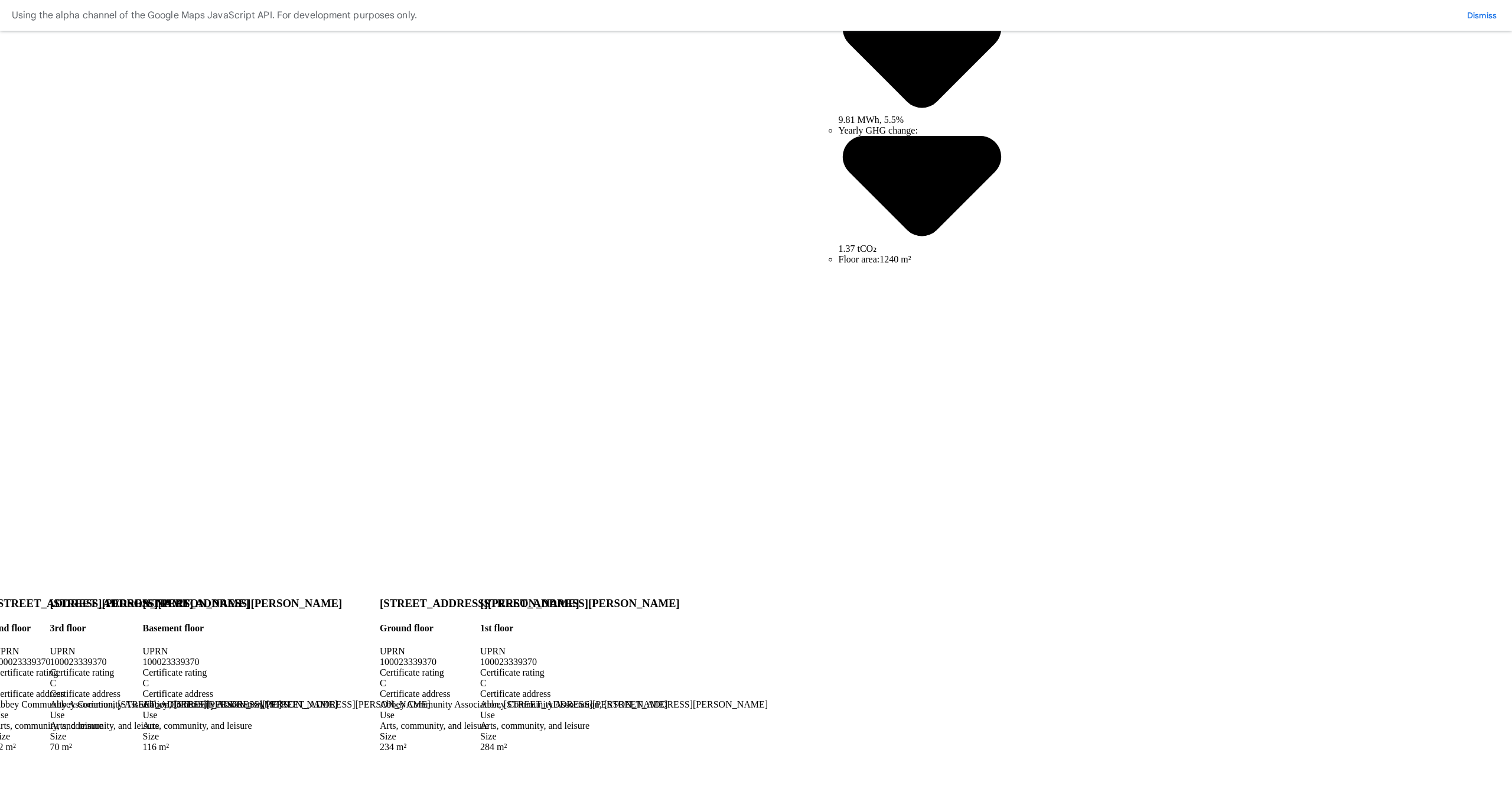
click at [0, 0] on button "Save" at bounding box center [0, 0] width 0 height 0
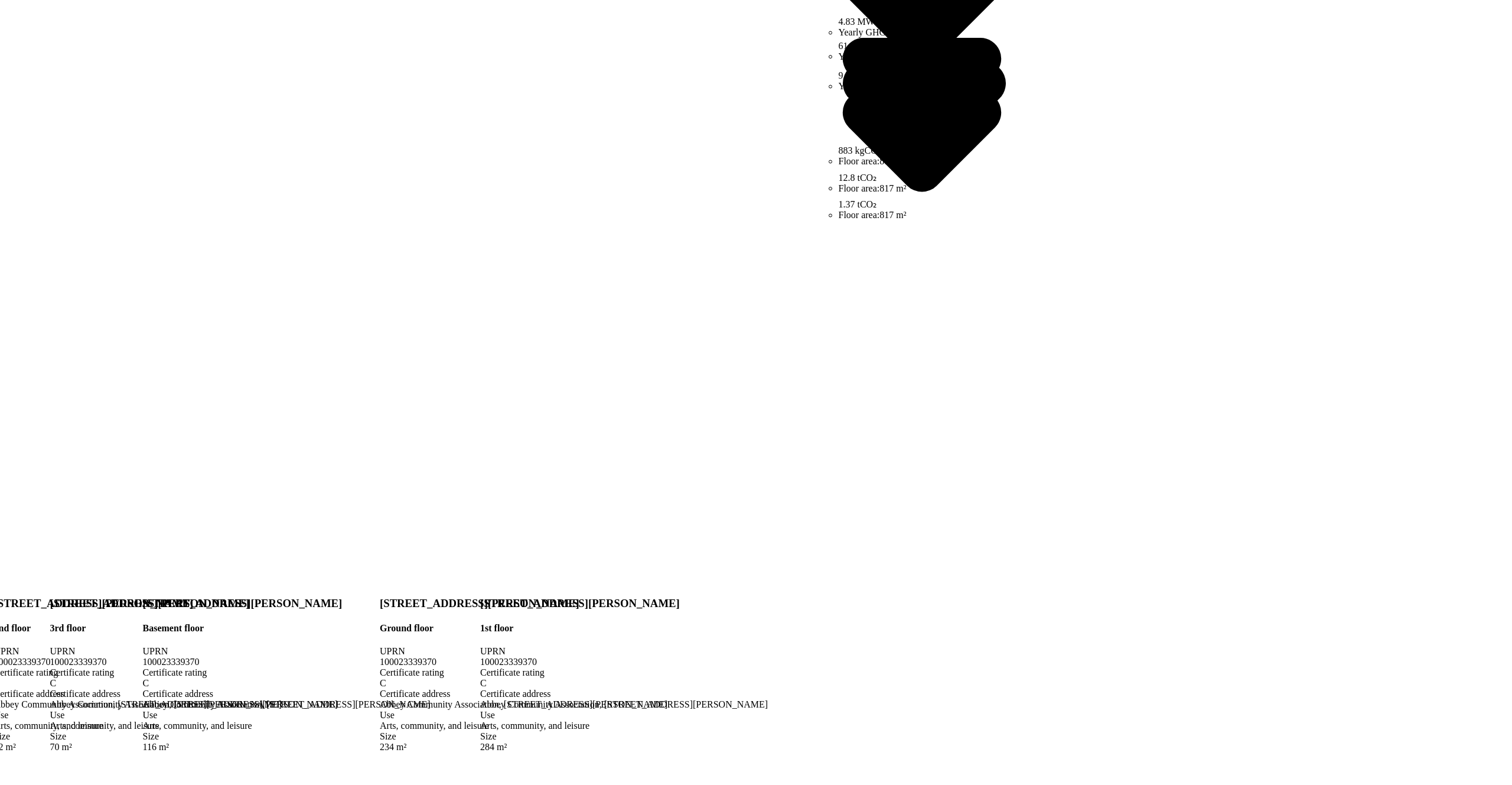
scroll to position [353, 0]
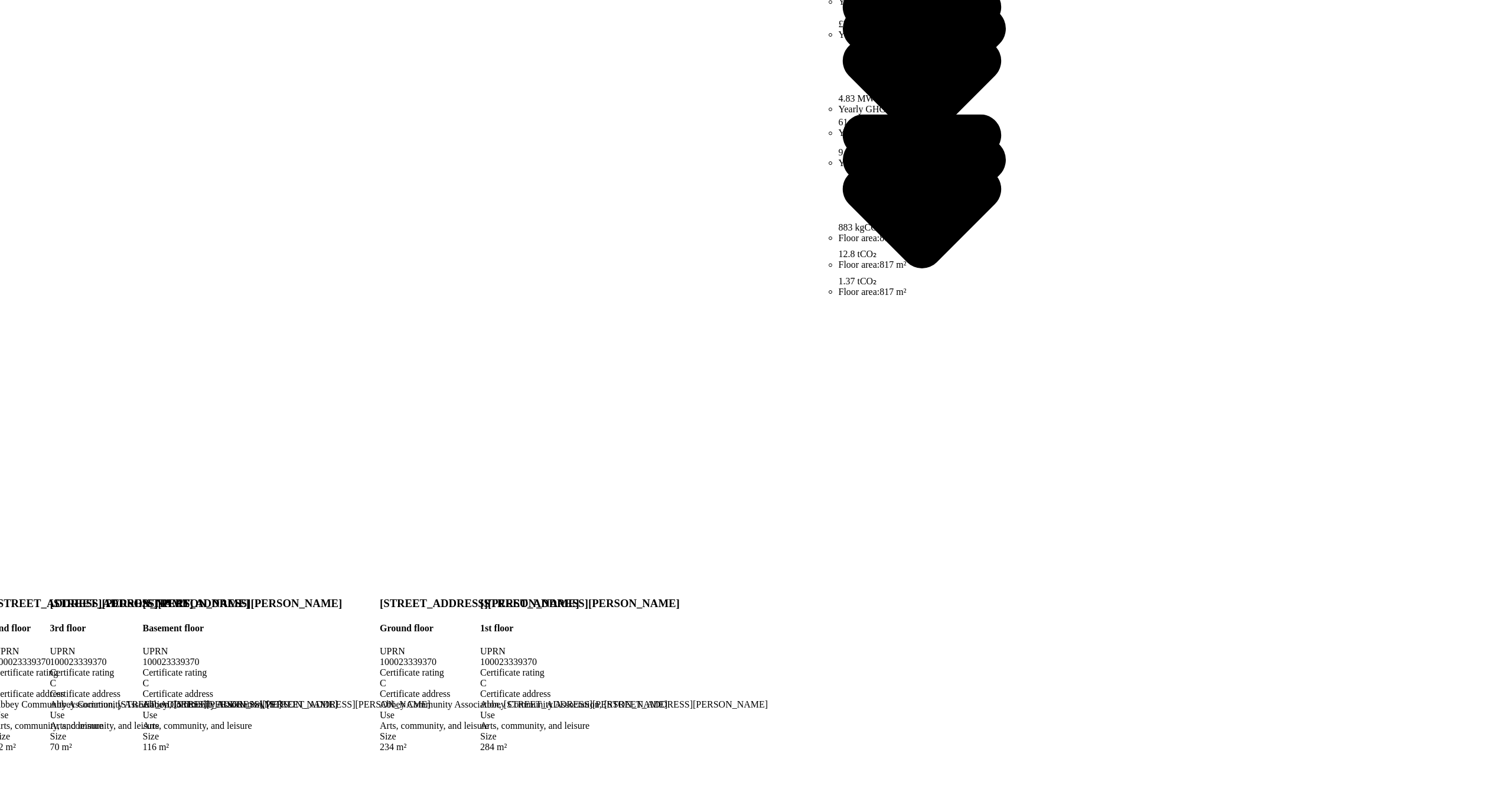
scroll to position [309, 0]
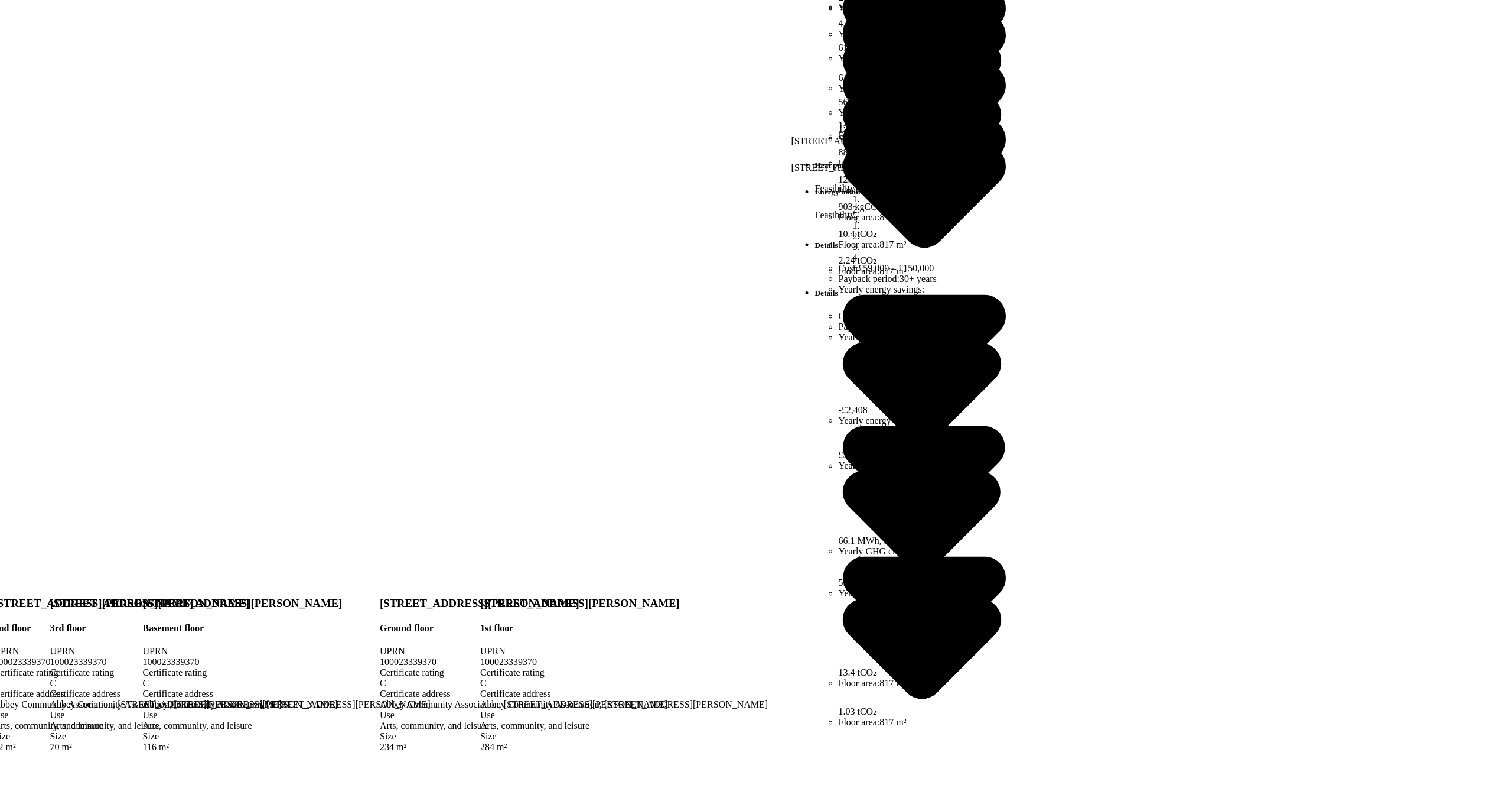
scroll to position [409, 0]
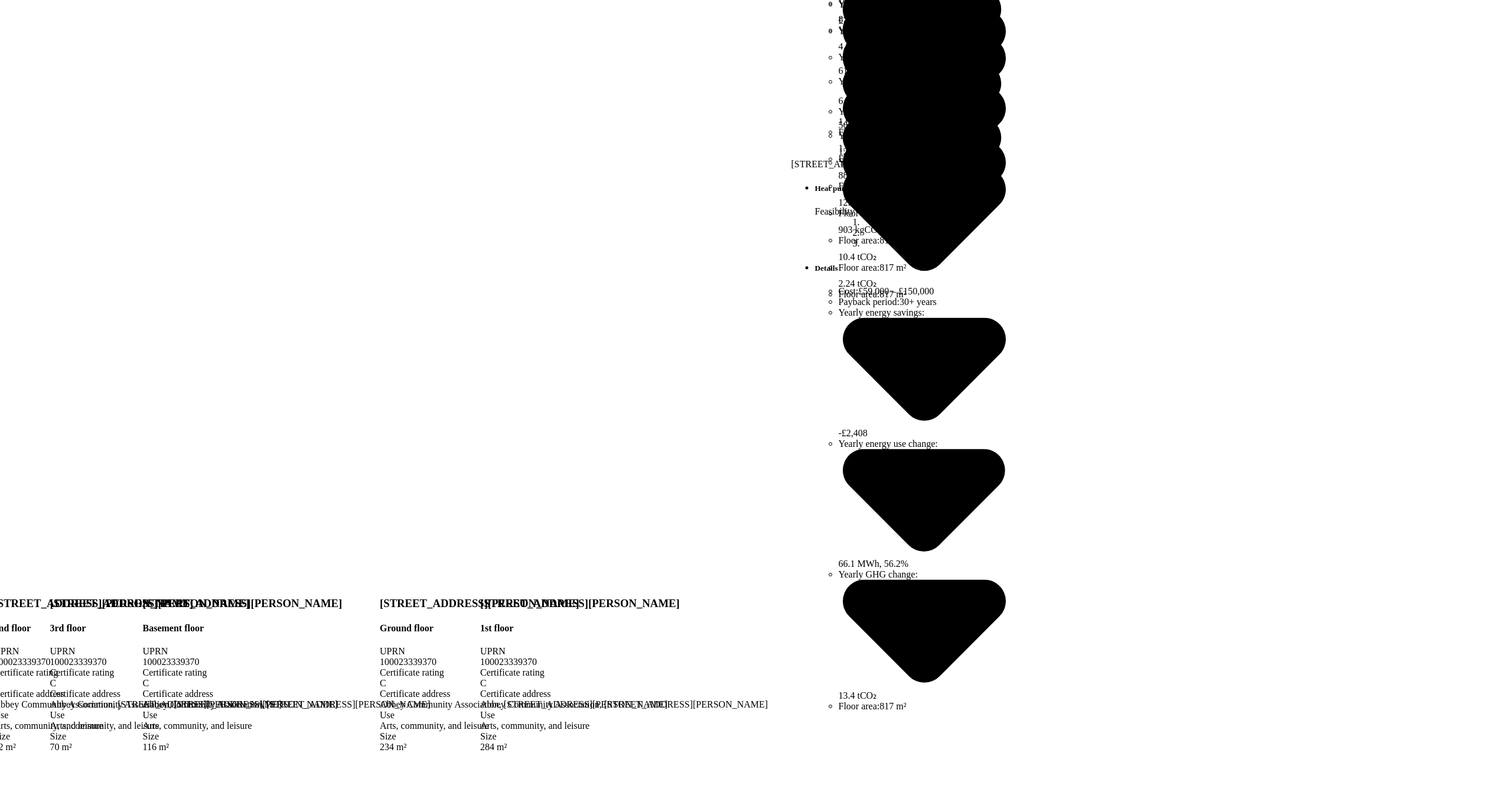
drag, startPoint x: 272, startPoint y: 485, endPoint x: 372, endPoint y: 485, distance: 100.0
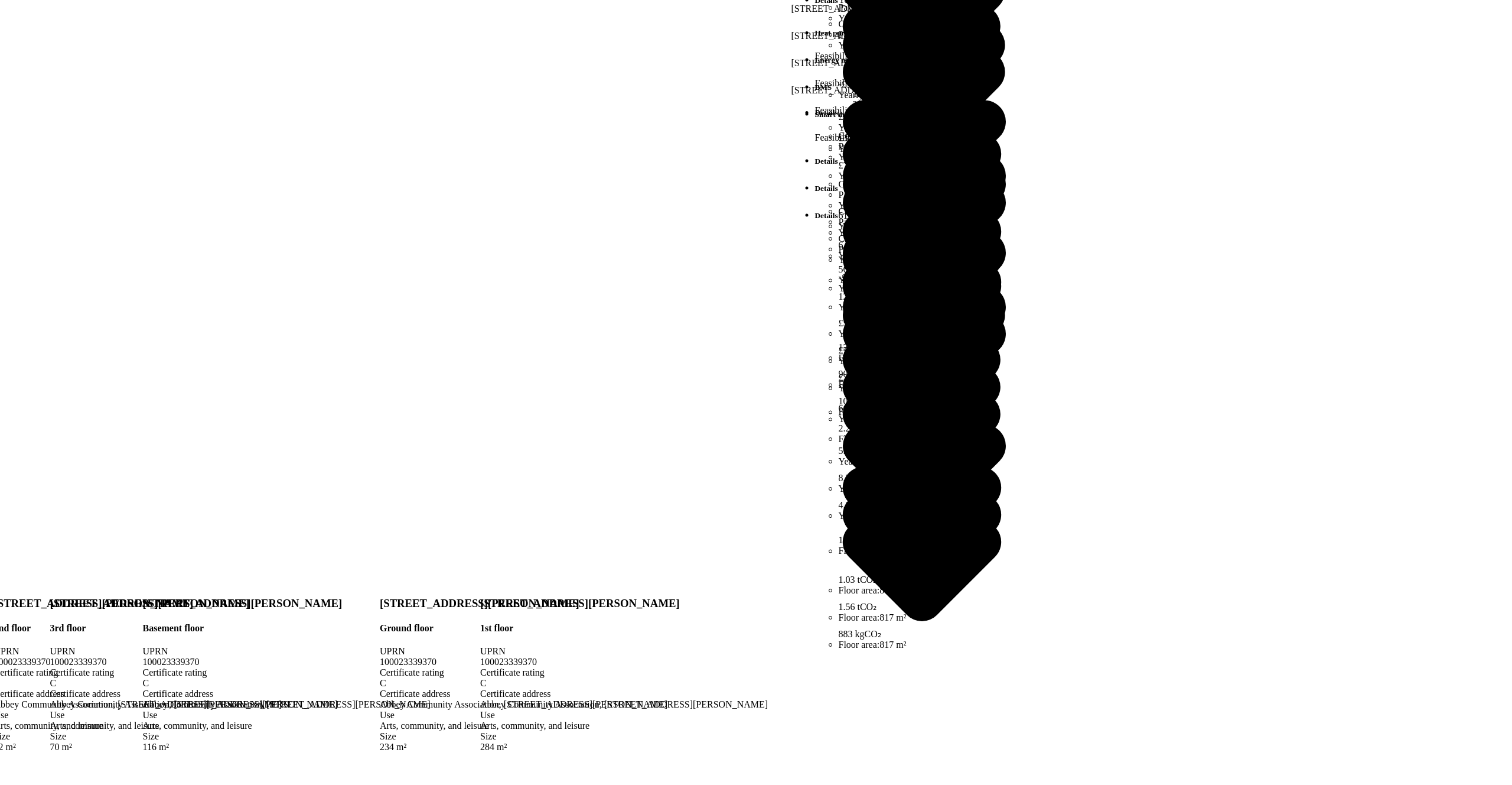
scroll to position [579, 0]
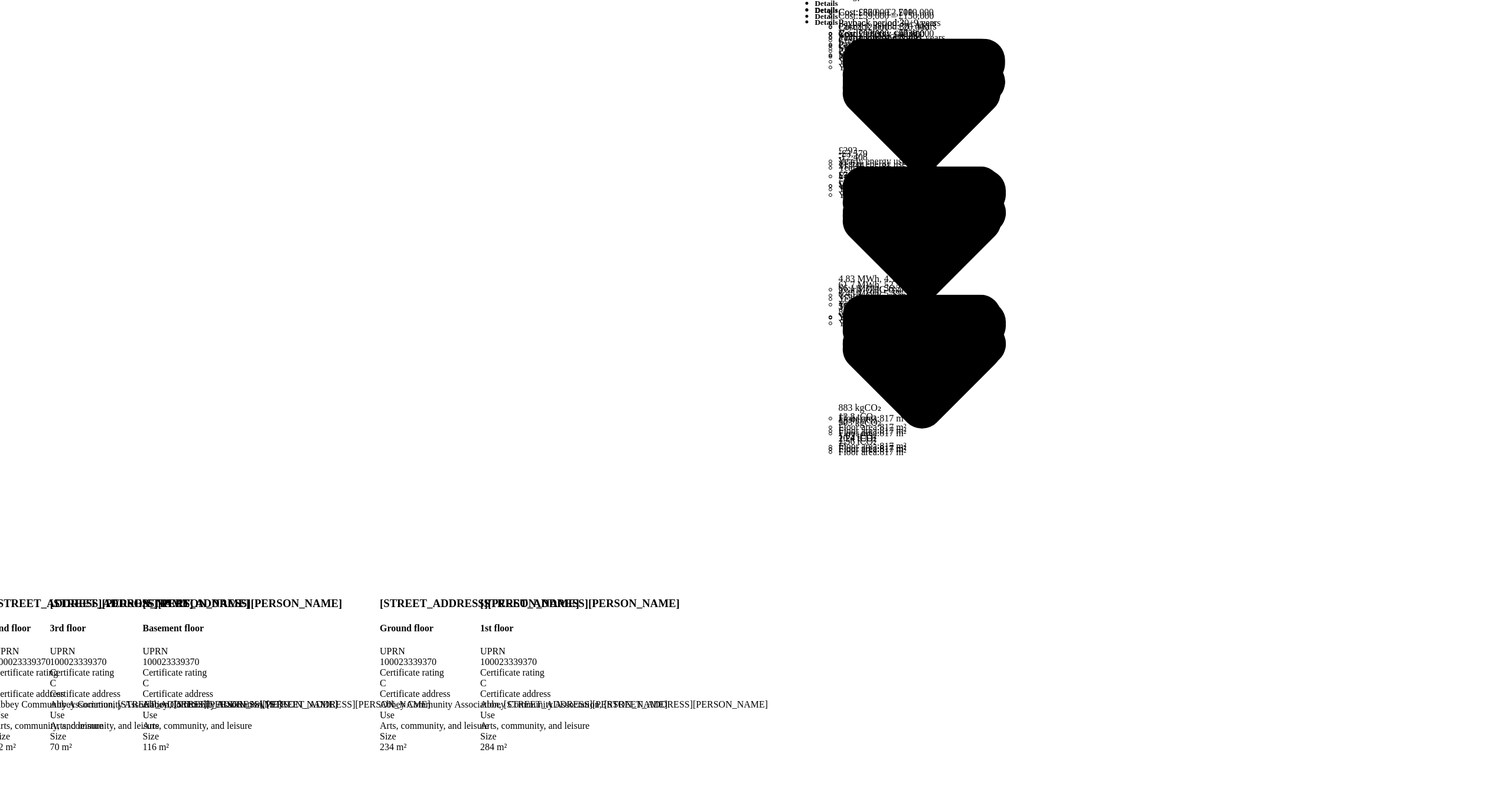
scroll to position [0, 0]
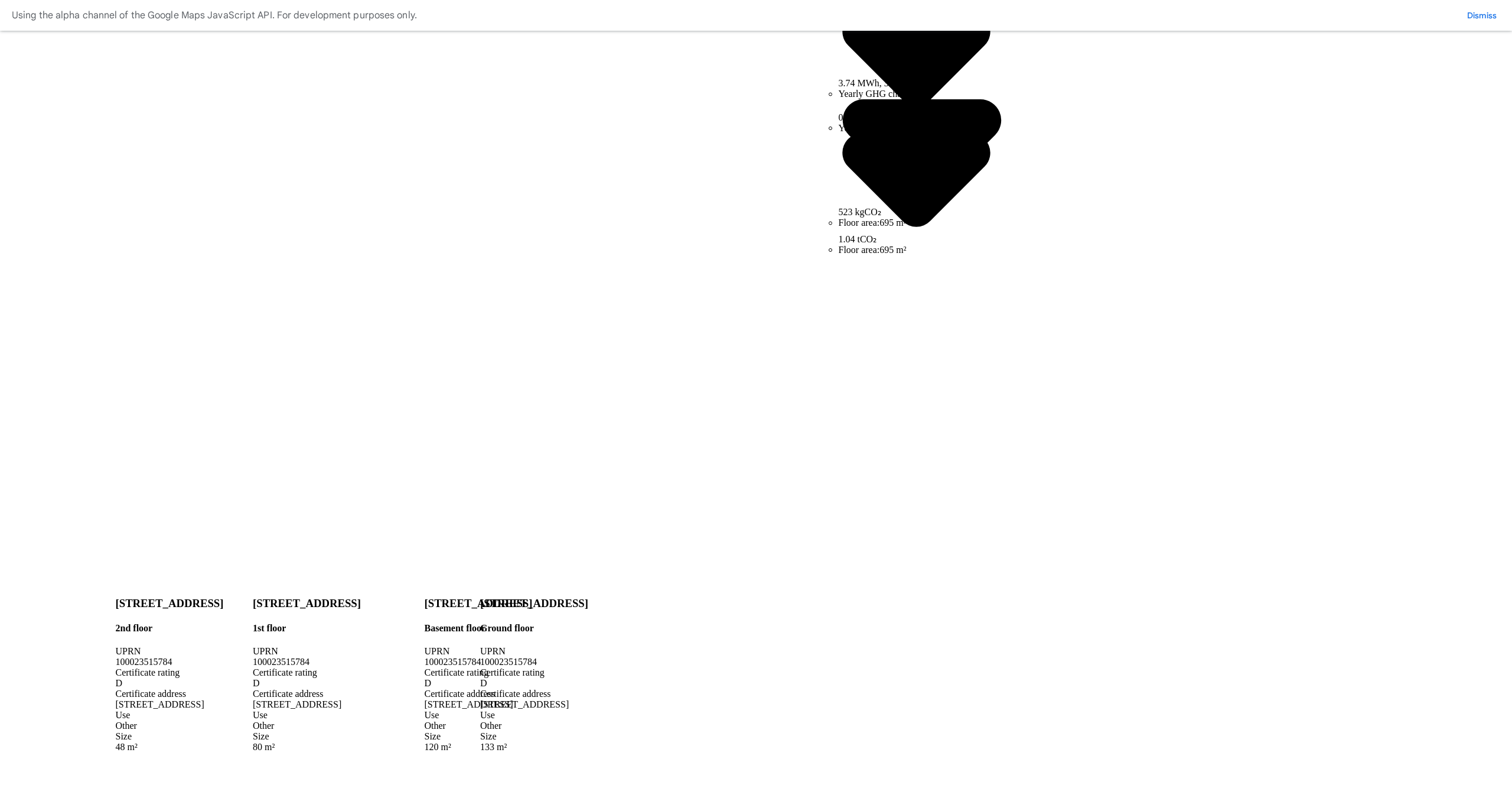
scroll to position [283, 0]
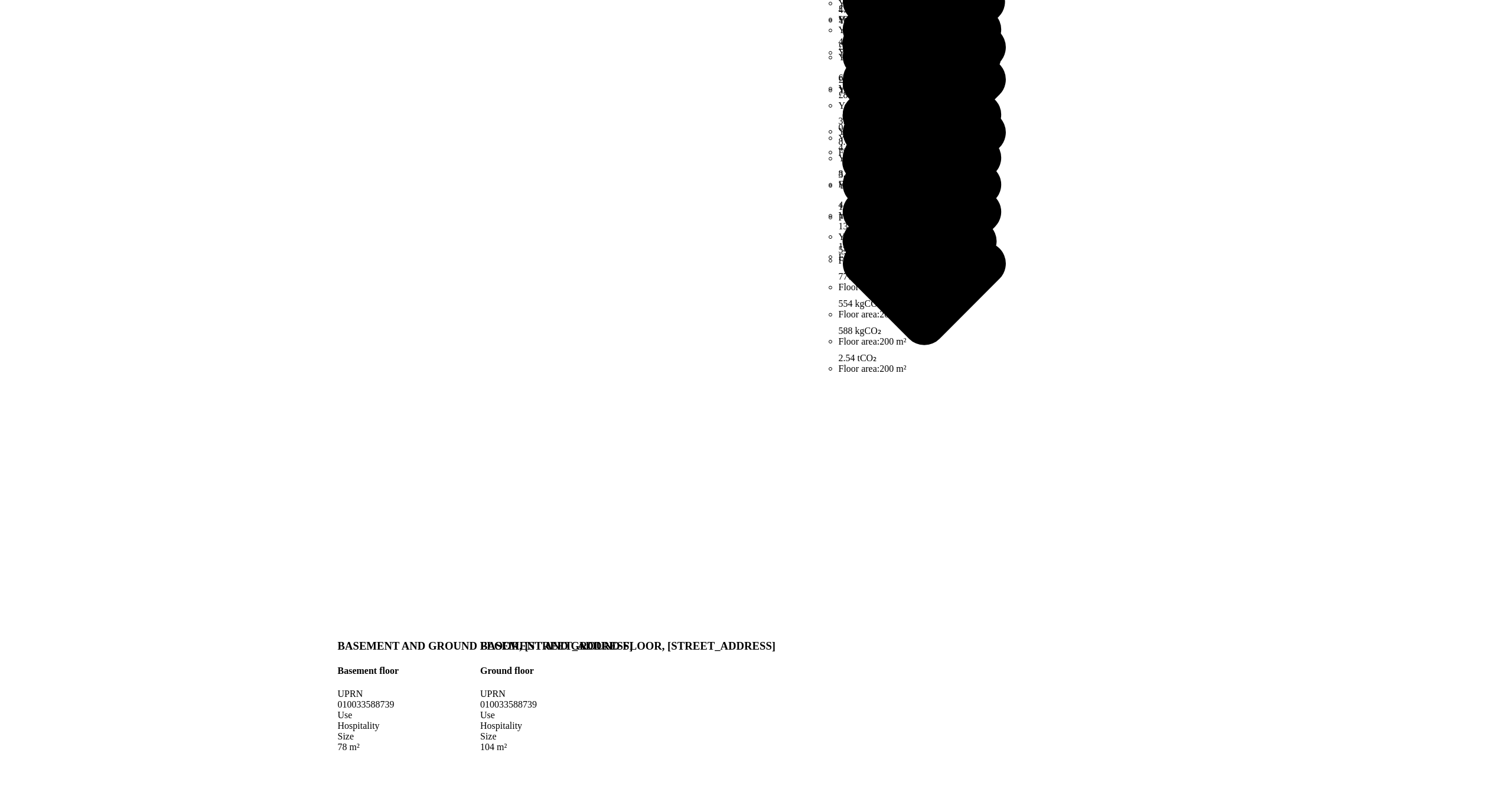
scroll to position [402, 0]
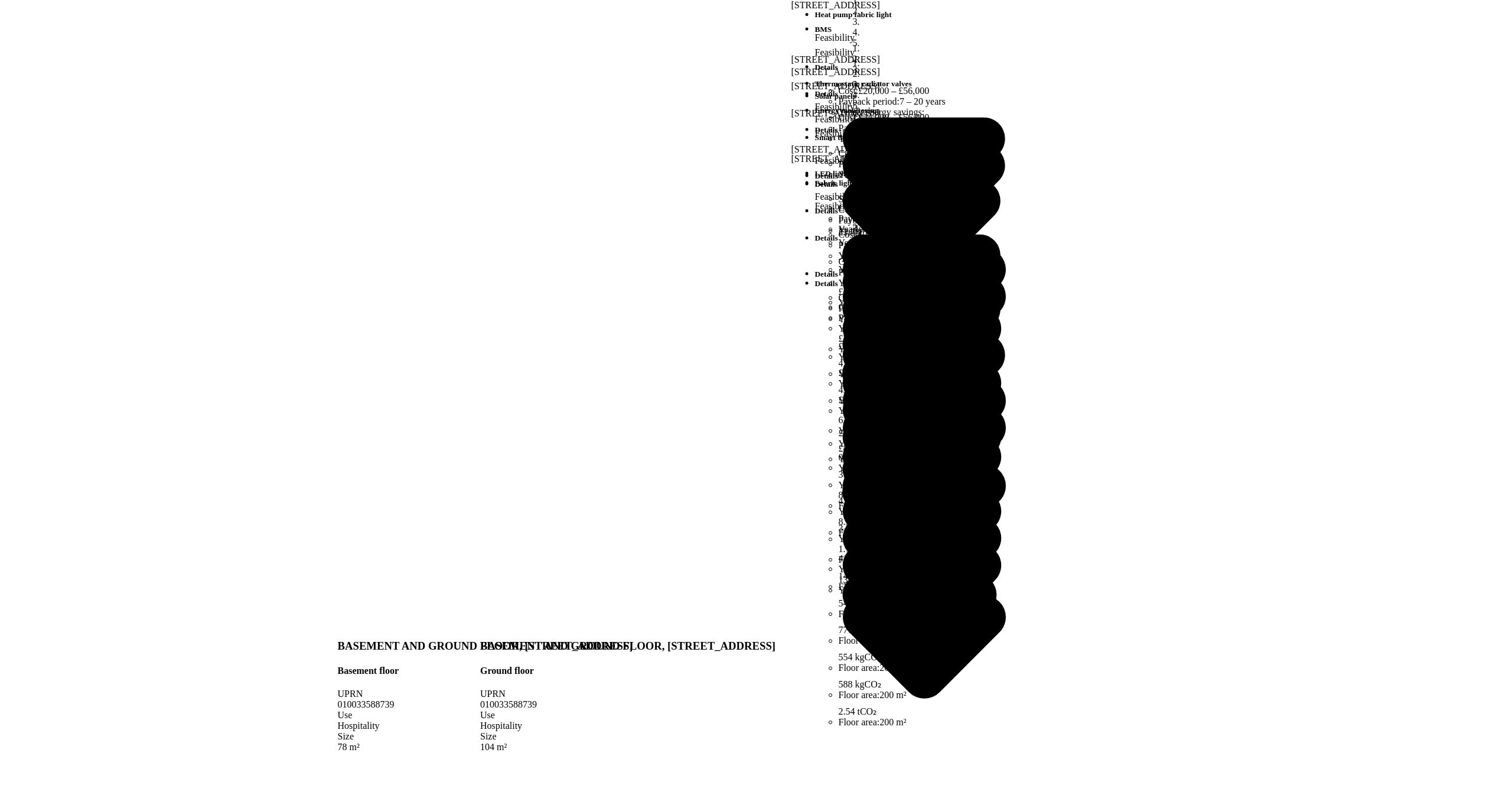
scroll to position [0, 0]
